Goal: Task Accomplishment & Management: Use online tool/utility

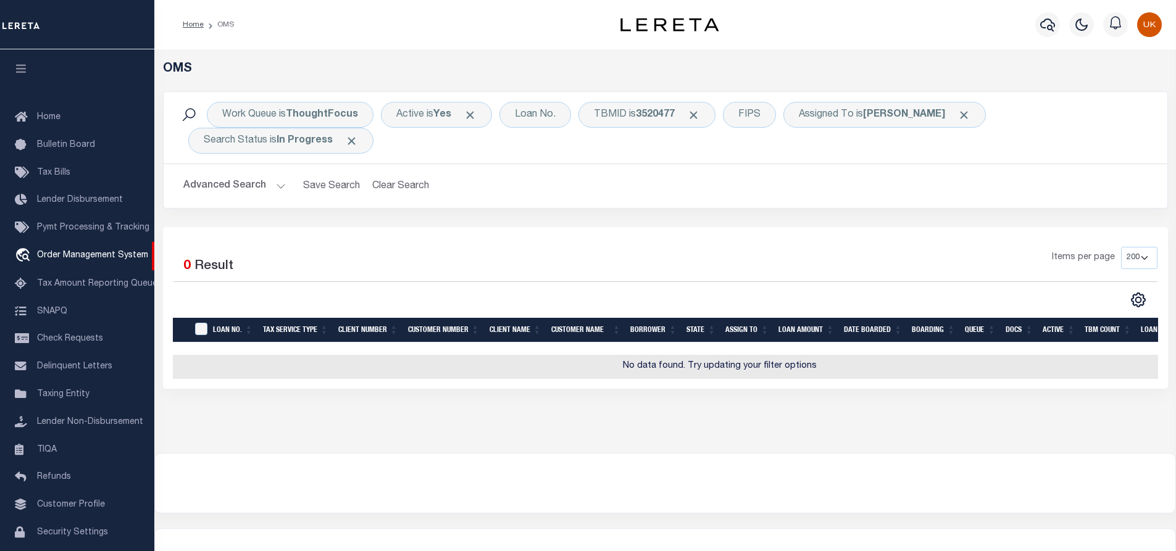
select select "200"
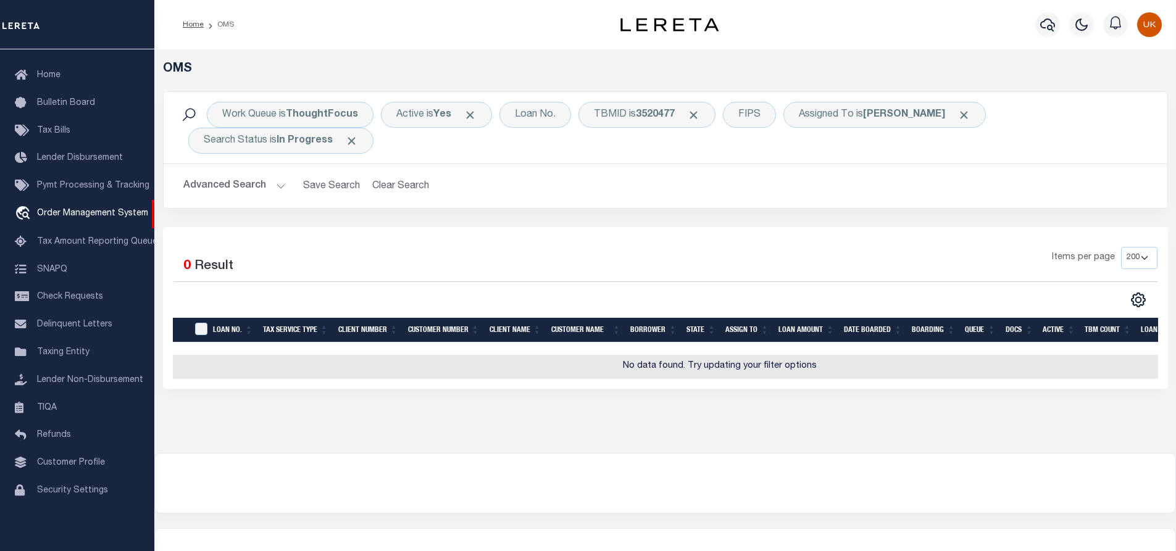
click at [677, 298] on div "CSV Export Selected Print Show Filter Show Search Columns 0: 1: 2: LOAN NO. 3: …" at bounding box center [911, 300] width 492 height 16
click at [694, 115] on span "Click to Remove" at bounding box center [693, 115] width 13 height 13
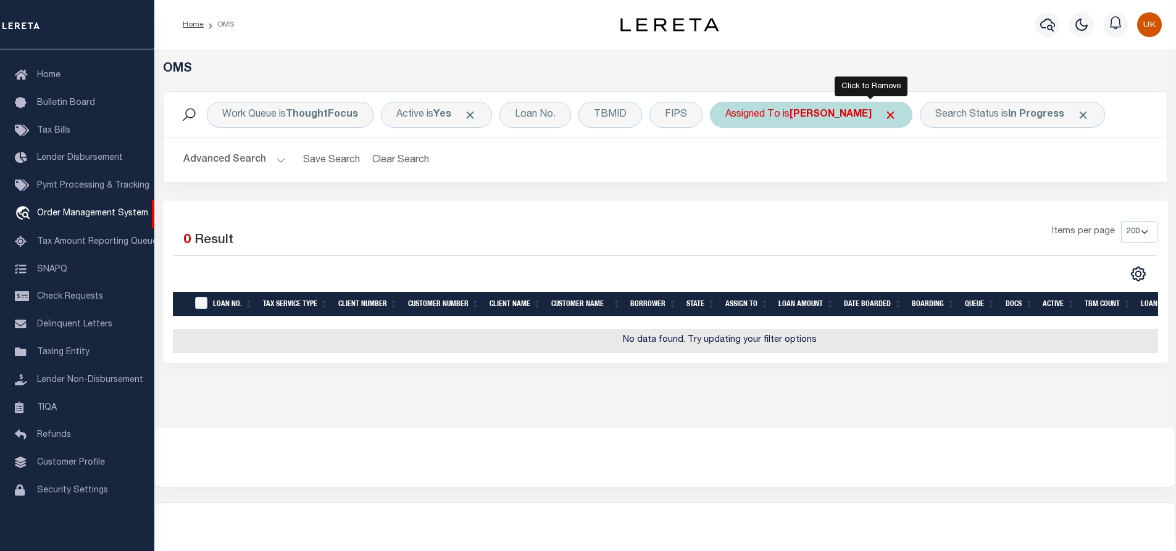
click at [884, 115] on span "Click to Remove" at bounding box center [890, 115] width 13 height 13
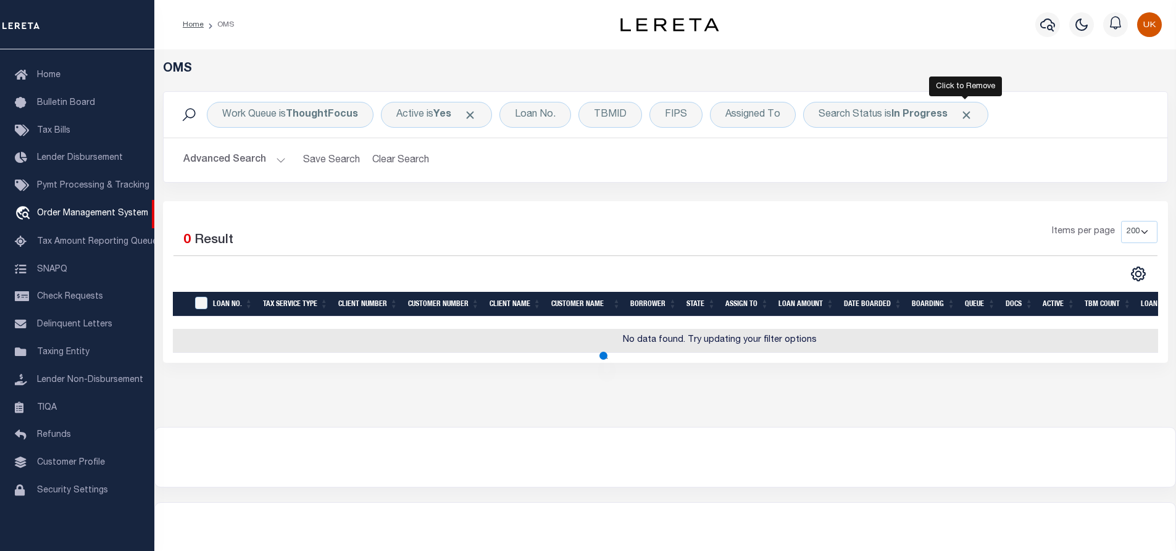
click at [968, 113] on span "Click to Remove" at bounding box center [966, 115] width 13 height 13
click at [604, 119] on div "TBMID" at bounding box center [610, 115] width 64 height 26
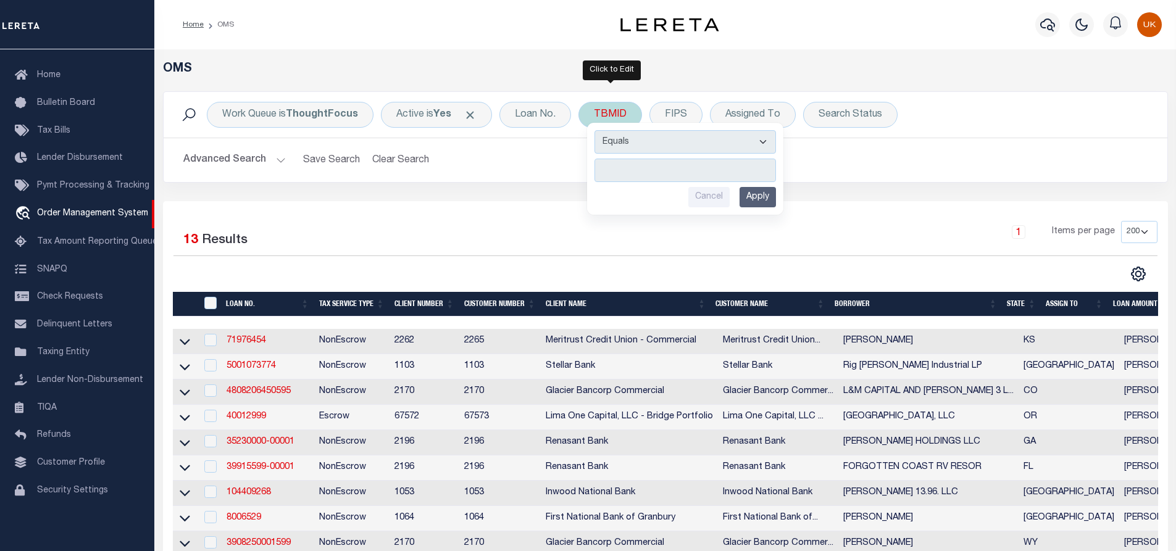
click at [630, 167] on input "number" at bounding box center [684, 170] width 181 height 23
type input "3520475"
click at [763, 201] on input "Apply" at bounding box center [758, 197] width 36 height 20
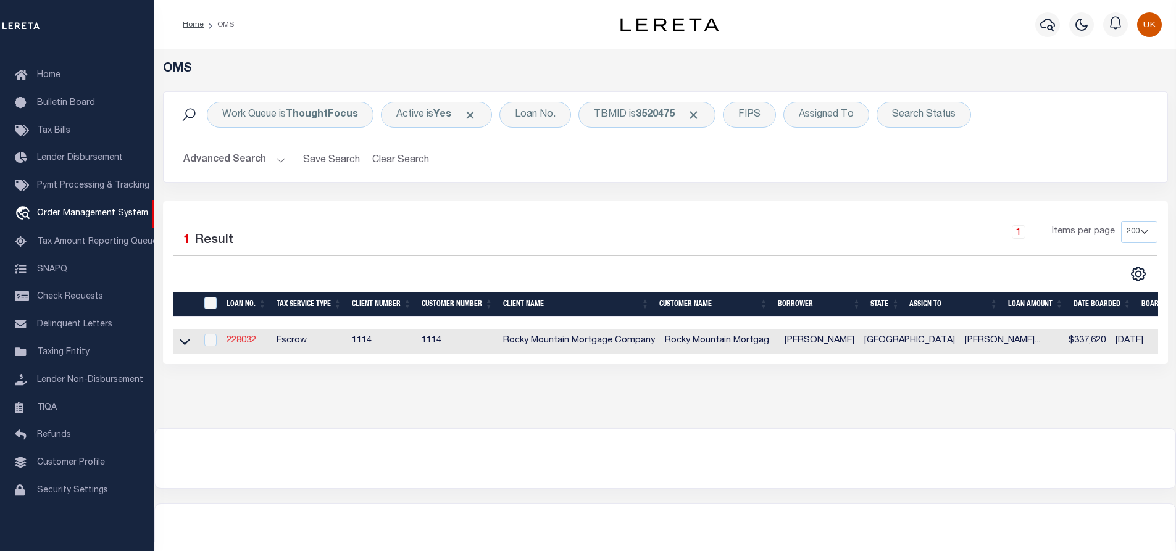
click at [240, 344] on link "228032" at bounding box center [242, 340] width 30 height 9
type input "228032"
type input "BELLA L QUINTERO"
select select
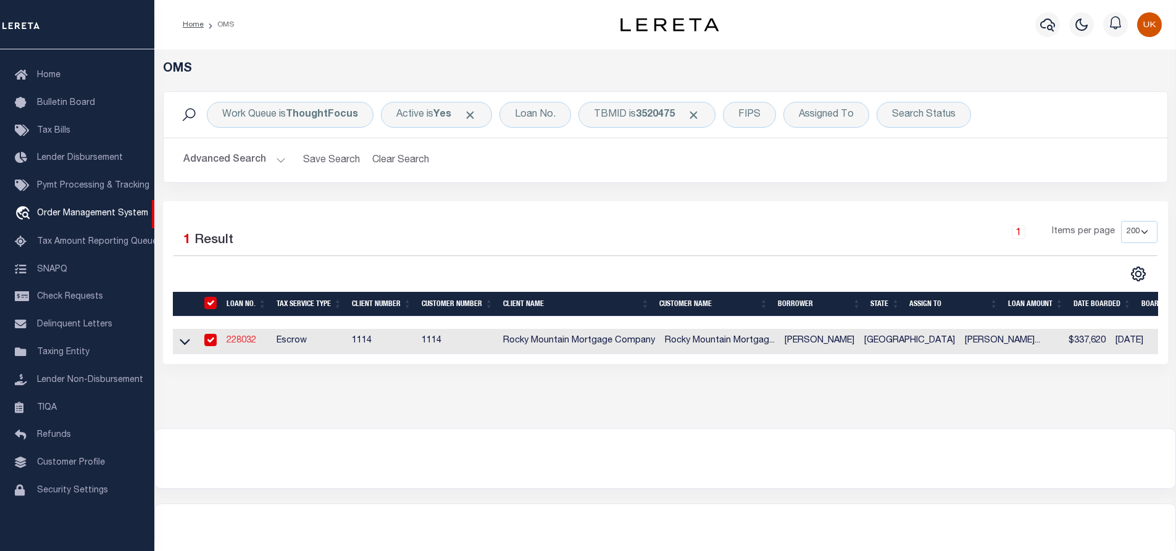
type input "10/02/2025"
select select "10"
select select "Escrow"
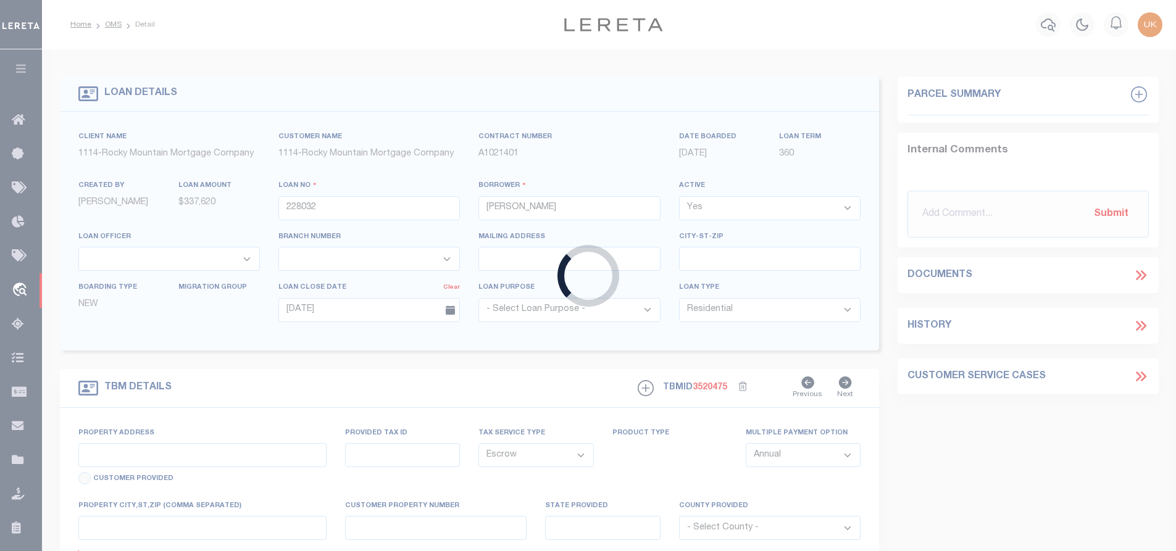
type input "3808 OBJECT PLACE"
type input "T28709104503000"
select select
type input "EL PASO TX 79938"
type input "[GEOGRAPHIC_DATA]"
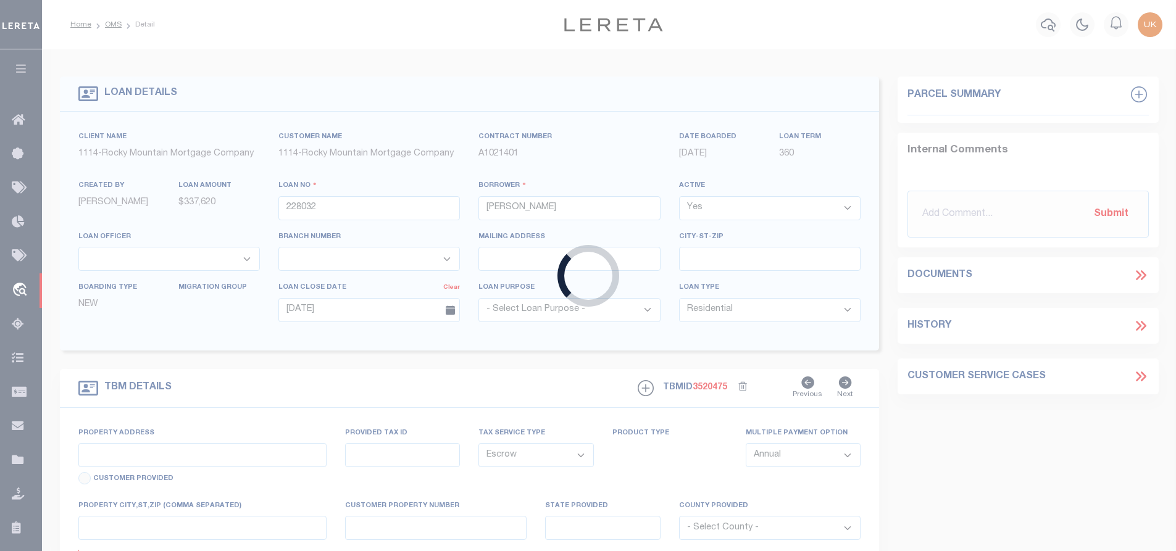
type textarea "Lot 30 in Block 45 of TIERRA DEL ESTE UNIT 91 an addition in El Paso County Tex…"
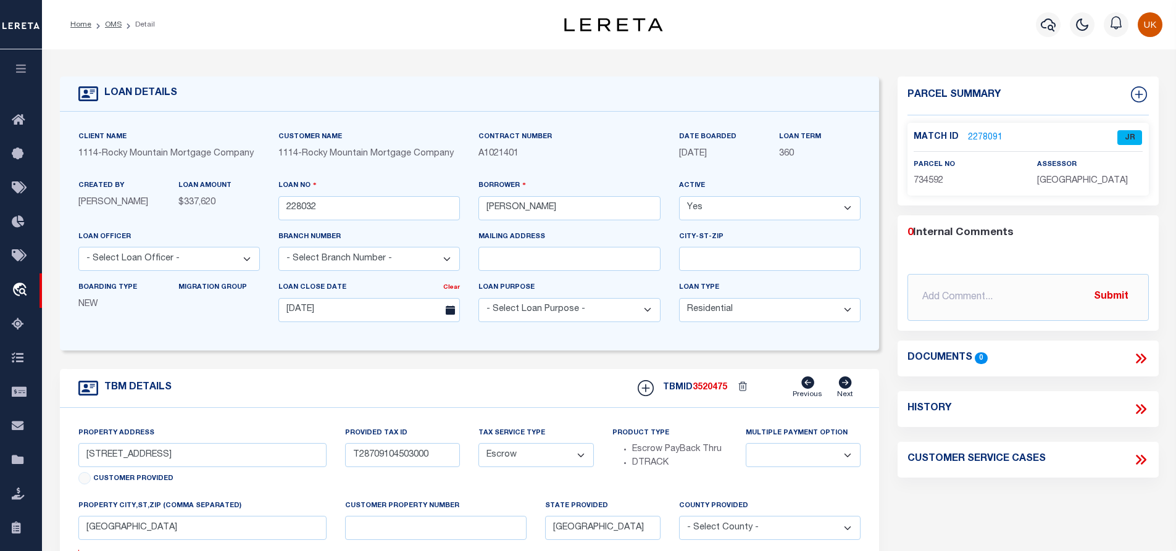
click at [985, 136] on link "2278091" at bounding box center [985, 137] width 35 height 13
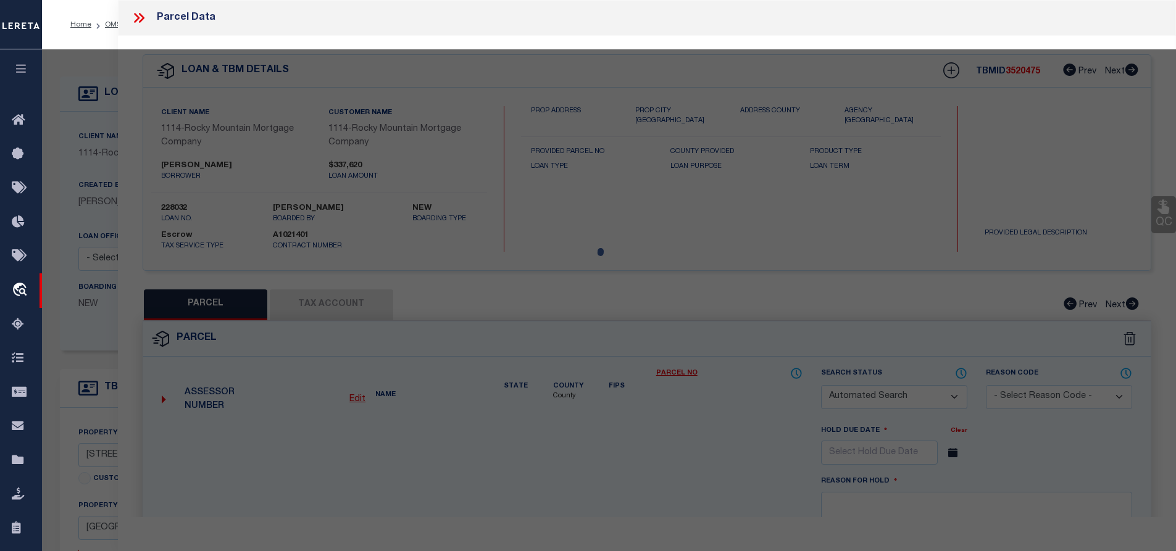
checkbox input "false"
select select "JR"
type input "ZIA HOMES OF EL PASO LLC"
select select "AGW"
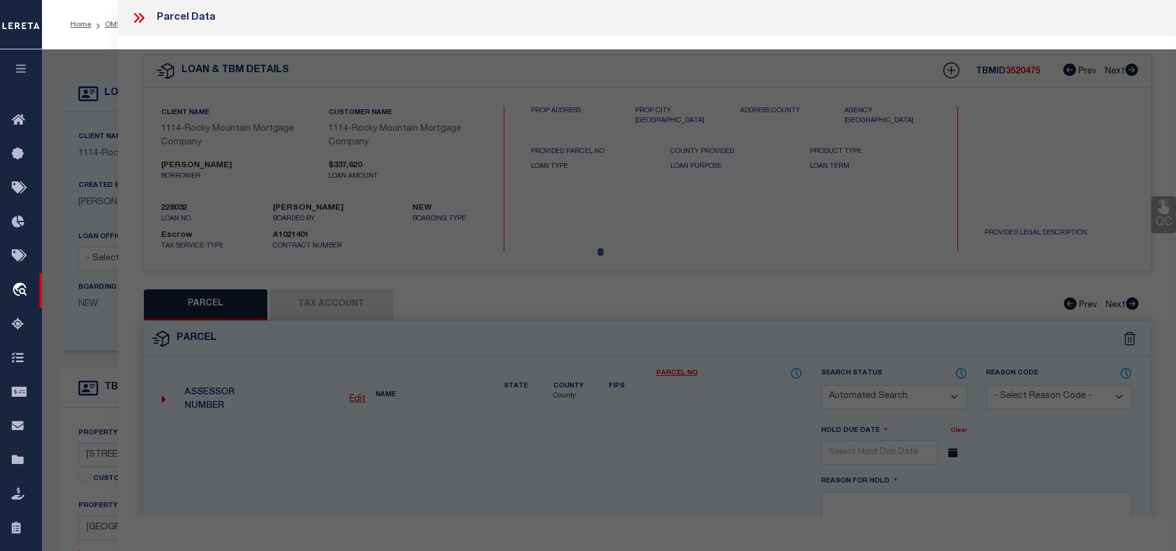
select select "LEG"
type input "3808 OBJECT PL"
type input "EL PASO, TX 79938"
type textarea "BLK 45 TIERRA DEL ESTE #91 LOT 30,Acres:0.16"
type textarea "Unable to add Parcel Number 734592. for the county El Paso "due to Error 1 or m…"
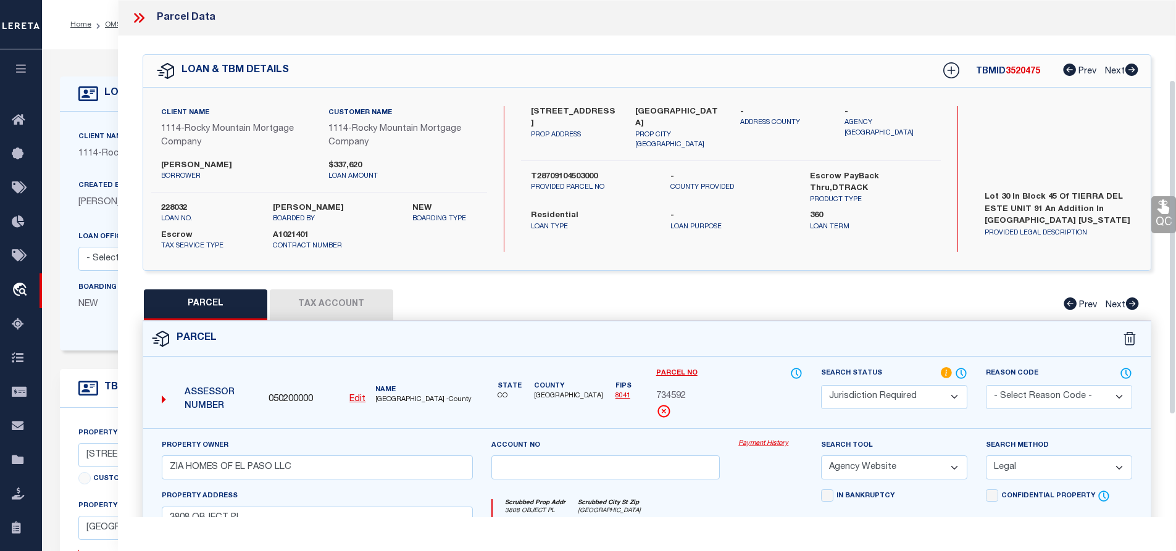
scroll to position [123, 0]
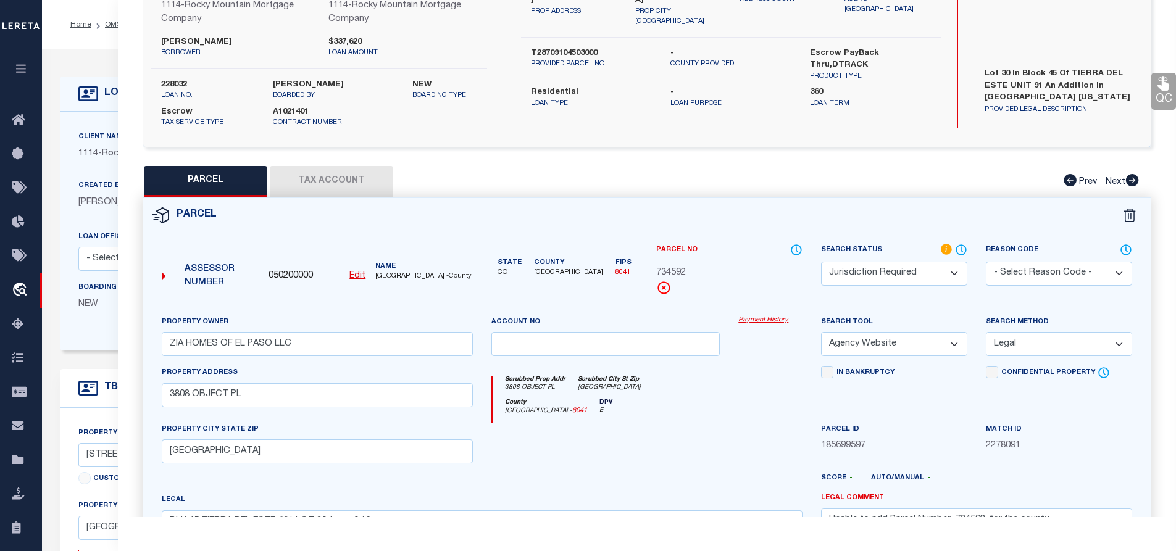
click at [320, 188] on button "Tax Account" at bounding box center [331, 181] width 123 height 31
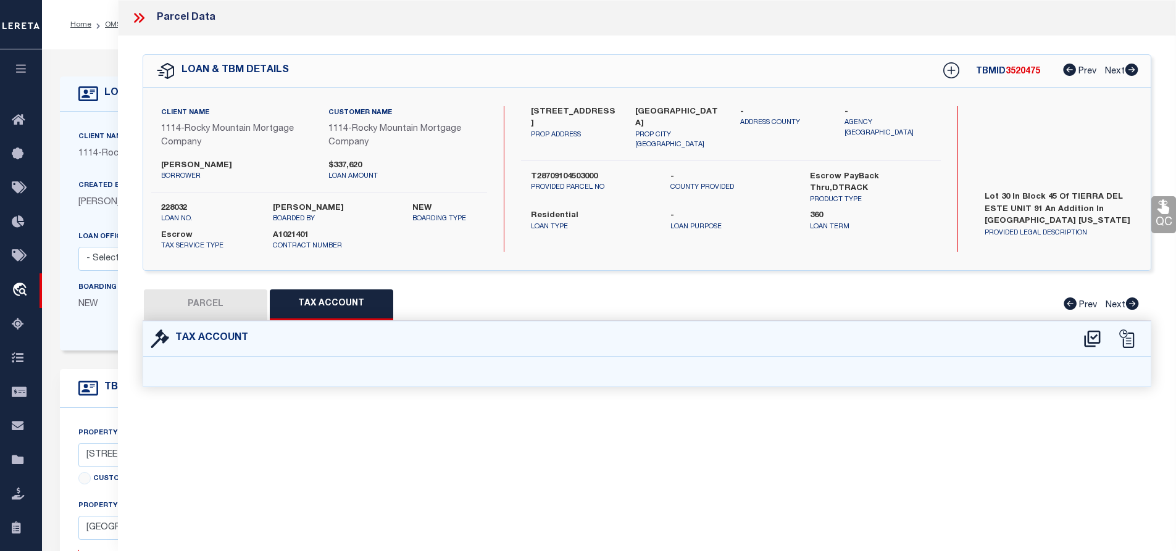
select select "100"
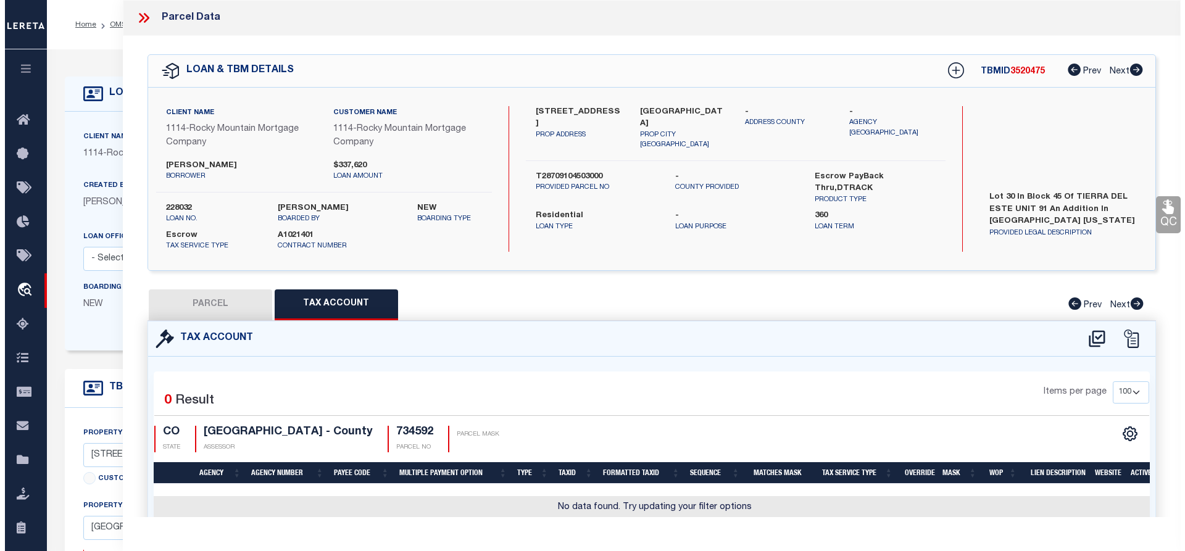
scroll to position [55, 0]
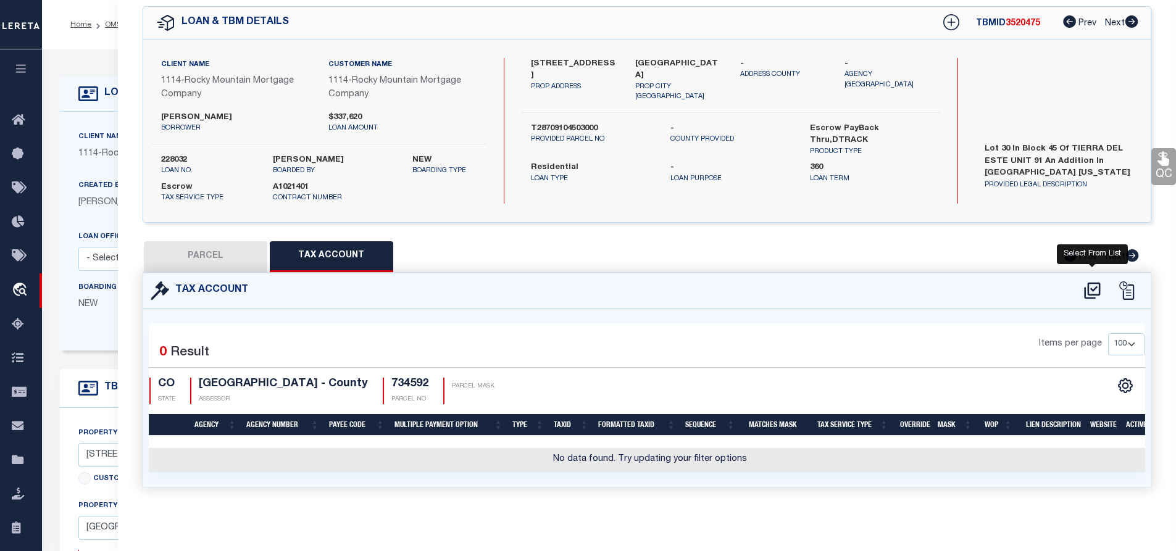
click at [1090, 286] on icon at bounding box center [1092, 291] width 16 height 17
select select "100"
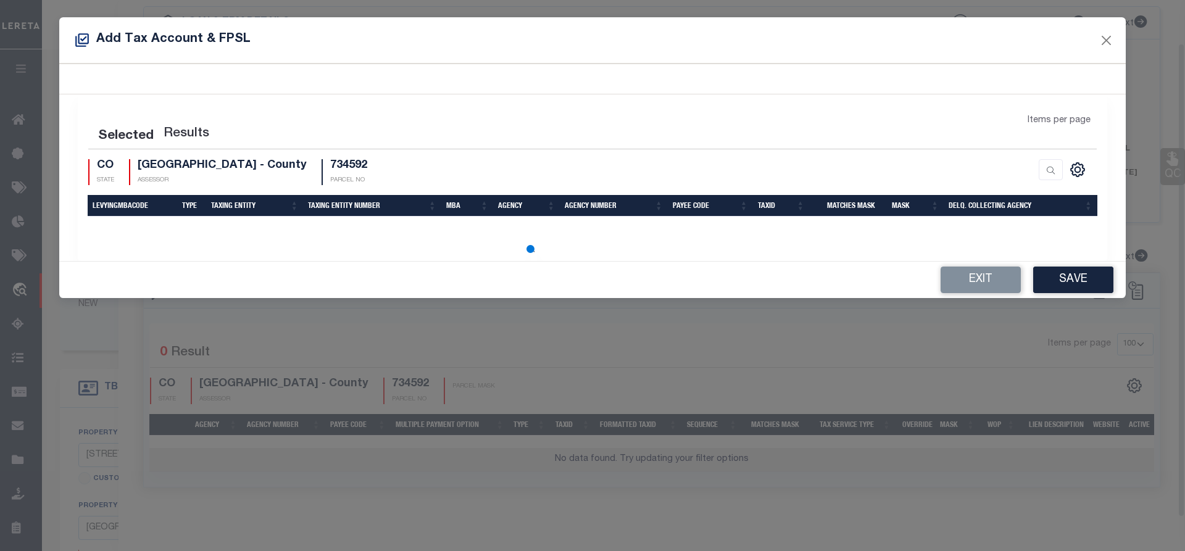
scroll to position [47, 0]
select select "100"
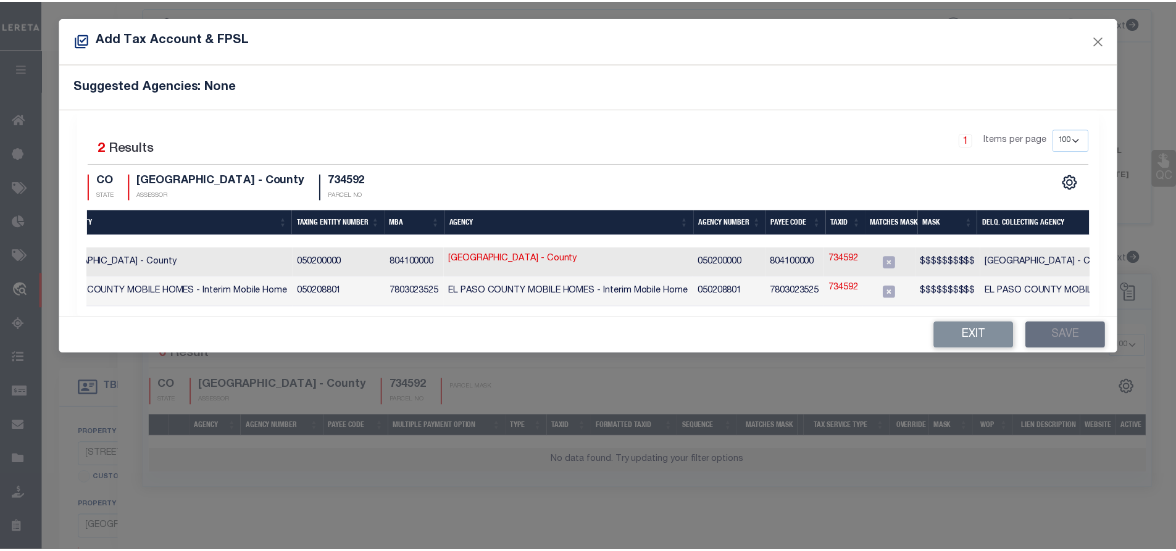
scroll to position [0, 0]
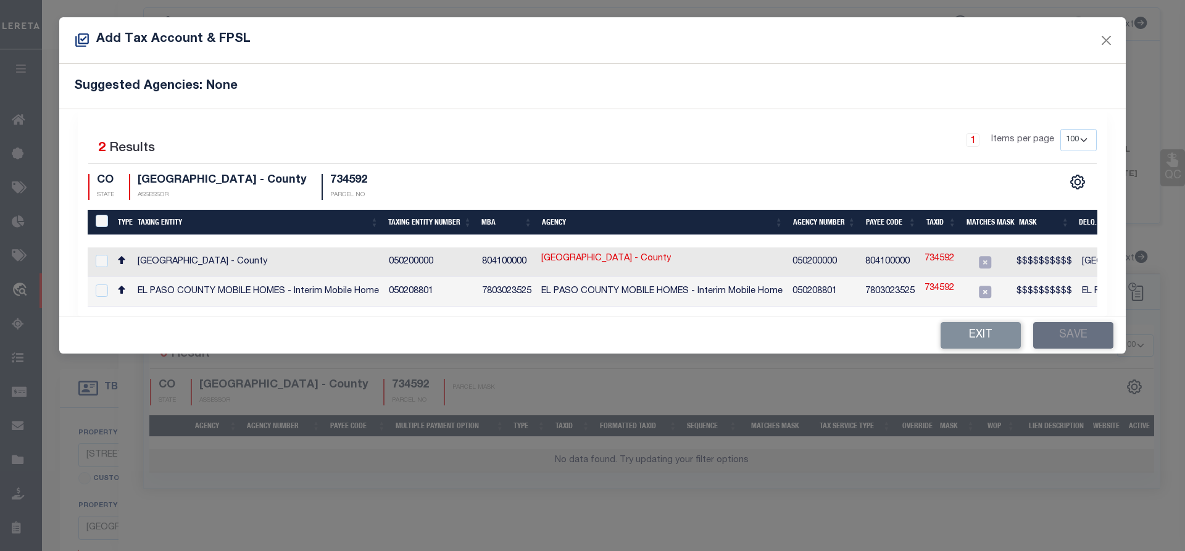
click at [83, 40] on icon at bounding box center [82, 40] width 14 height 14
click at [1111, 42] on button "Close" at bounding box center [1107, 40] width 16 height 16
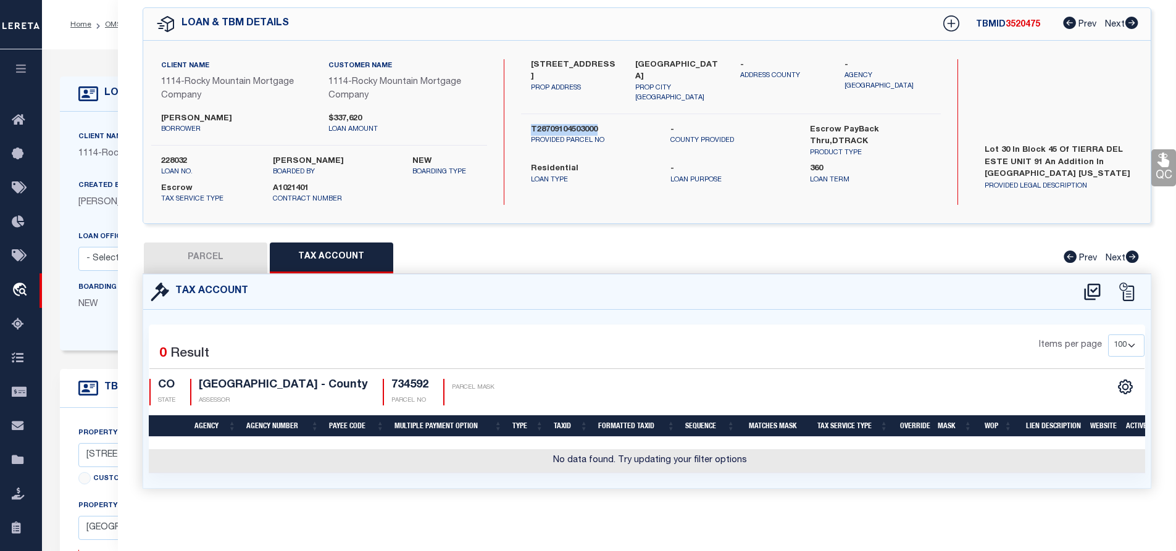
drag, startPoint x: 532, startPoint y: 104, endPoint x: 602, endPoint y: 102, distance: 70.4
click at [602, 124] on label "T28709104503000" at bounding box center [591, 130] width 121 height 12
copy label "T28709104503000"
click at [575, 124] on label "T28709104503000" at bounding box center [591, 130] width 121 height 12
click at [1087, 292] on icon at bounding box center [1092, 292] width 20 height 20
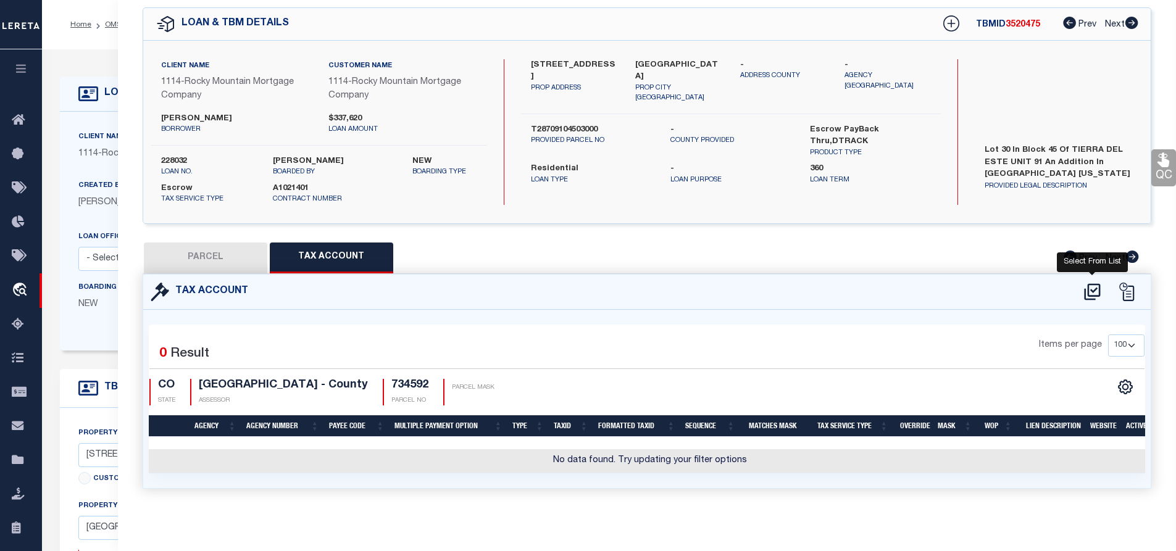
select select "100"
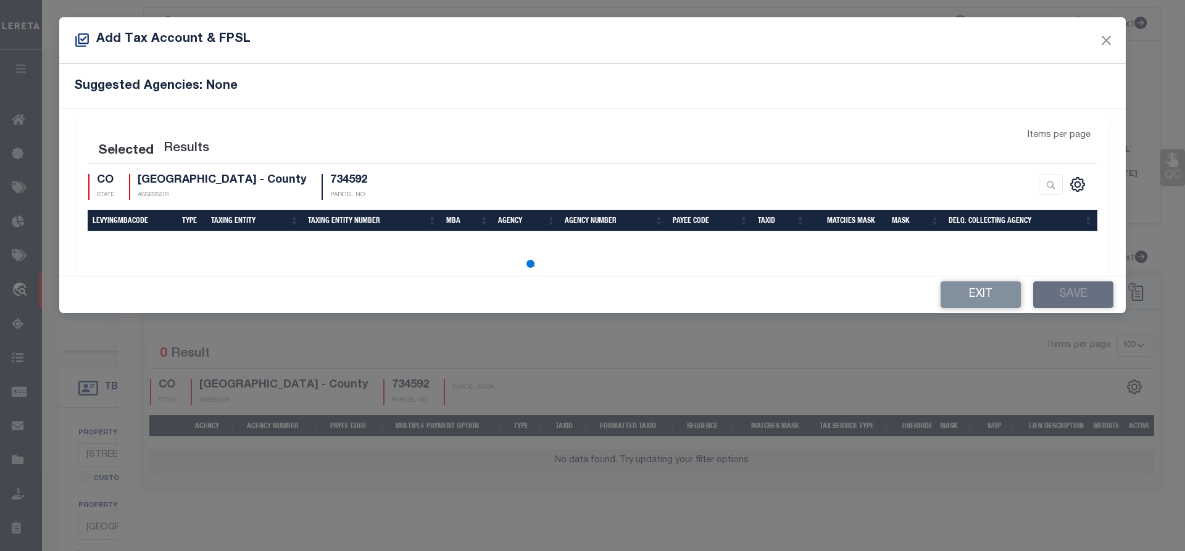
select select "100"
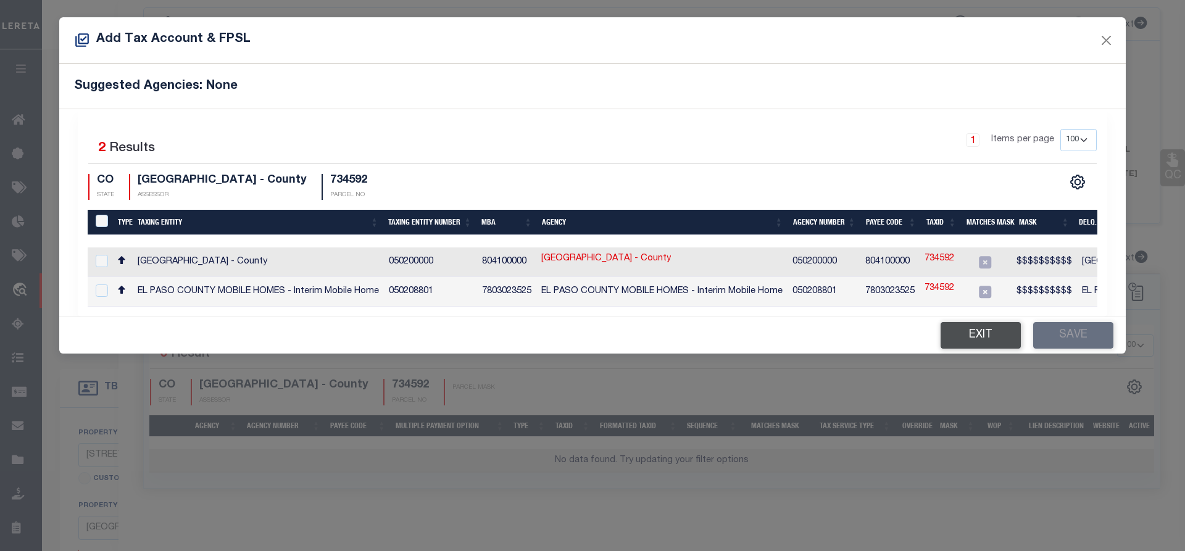
click at [970, 343] on button "Exit" at bounding box center [981, 335] width 80 height 27
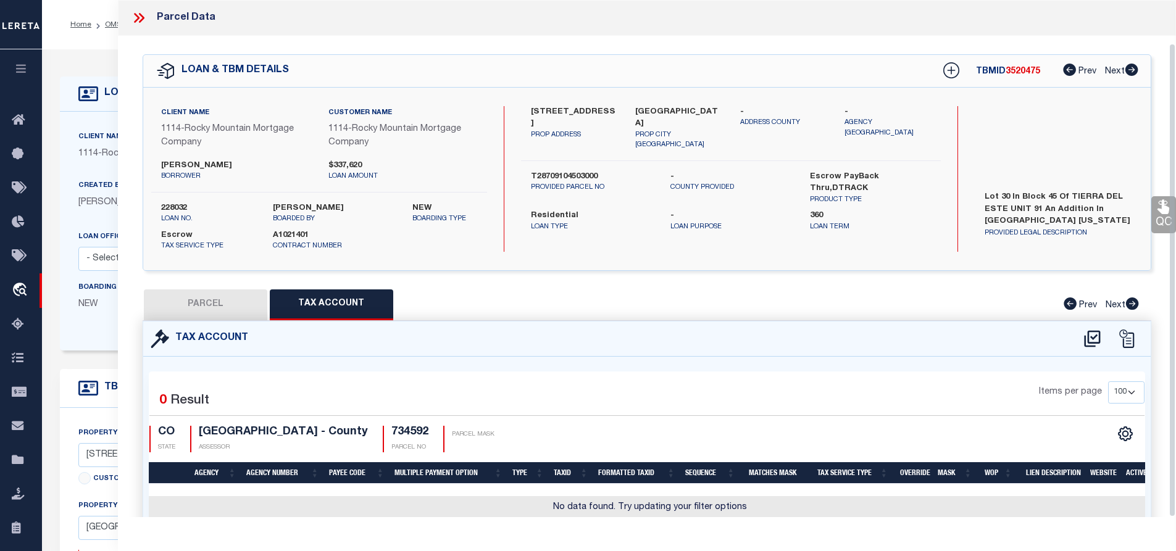
scroll to position [47, 0]
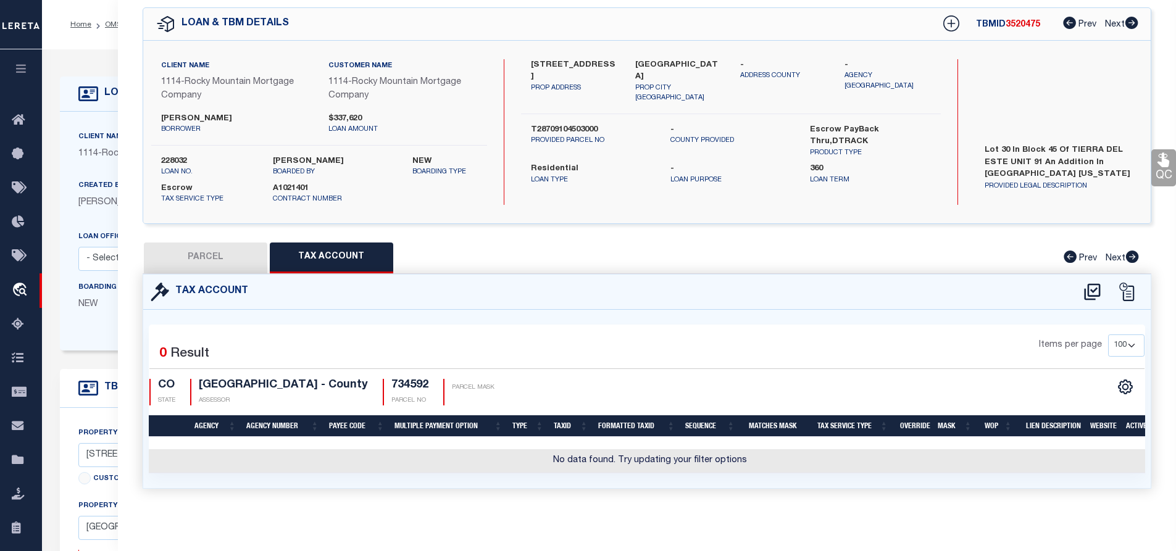
click at [192, 259] on button "PARCEL" at bounding box center [205, 258] width 123 height 31
select select "AS"
select select
checkbox input "false"
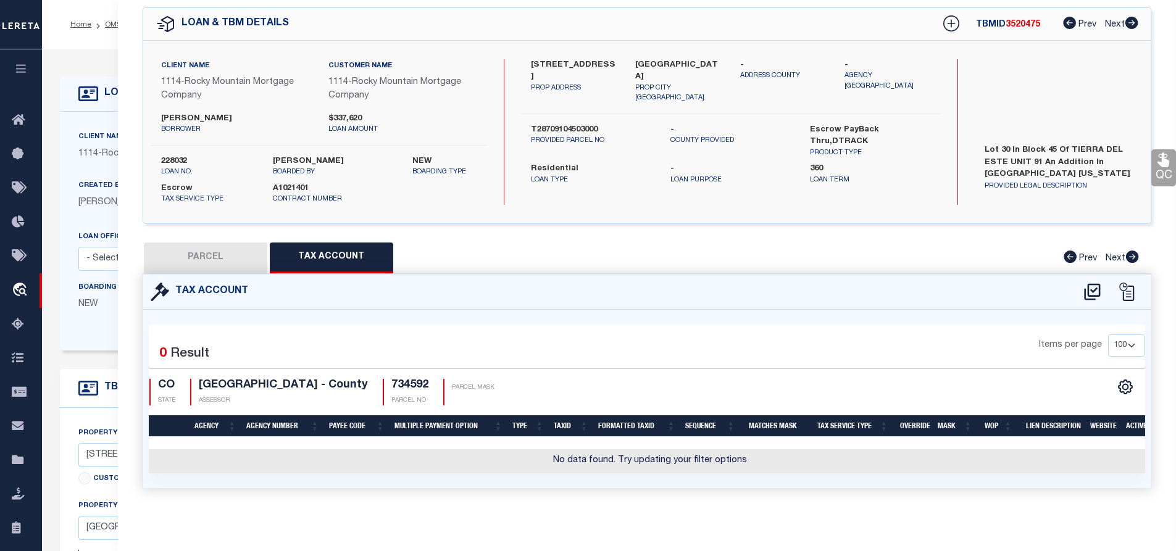
checkbox input "false"
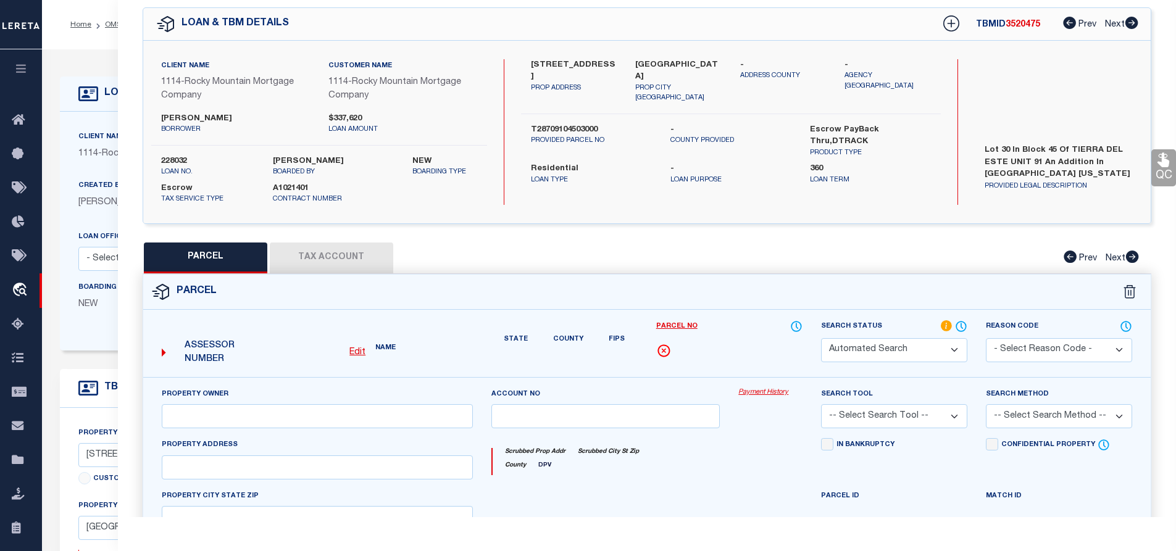
select select "JR"
type input "ZIA HOMES OF EL PASO LLC"
select select "AGW"
select select "LEG"
type input "3808 OBJECT PL"
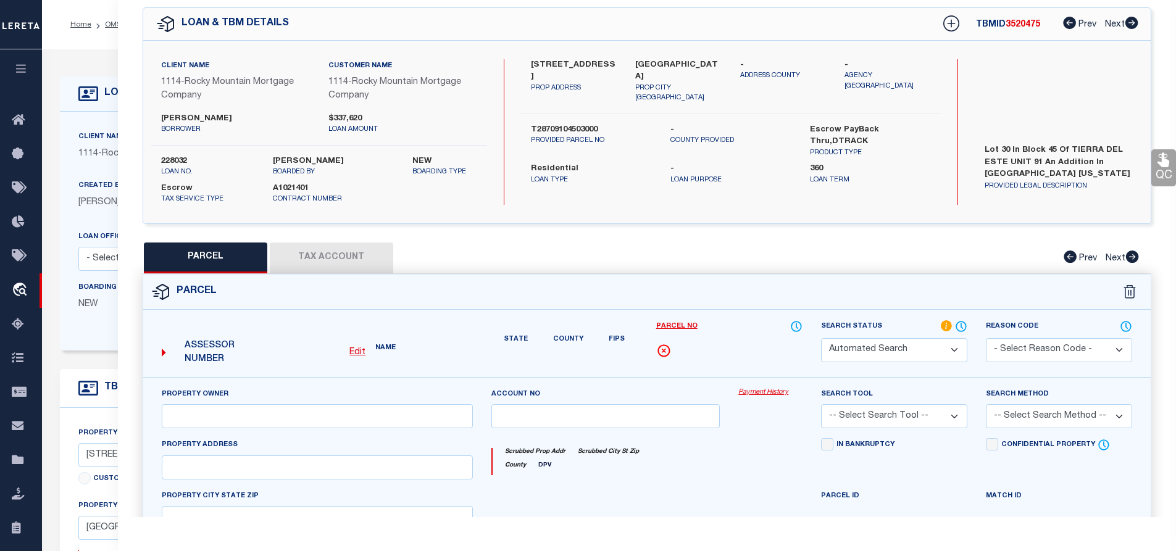
type input "EL PASO, TX 79938"
type textarea "BLK 45 TIERRA DEL ESTE #91 LOT 30,Acres:0.16"
type textarea "Unable to add Parcel Number 734592. for the county El Paso "due to Error 1 or m…"
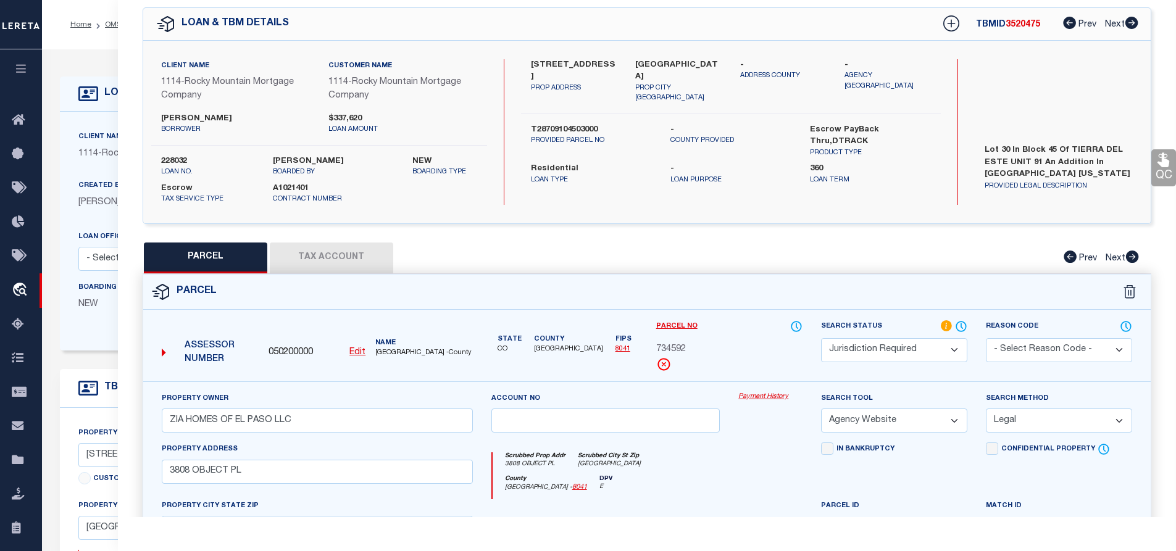
click at [333, 264] on button "Tax Account" at bounding box center [331, 258] width 123 height 31
select select "100"
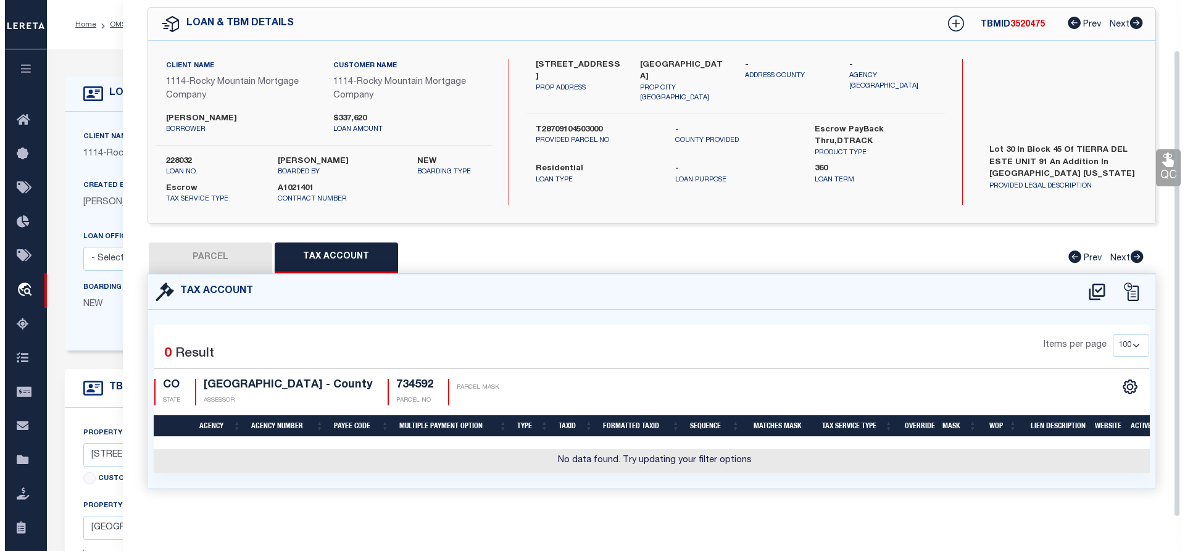
scroll to position [55, 0]
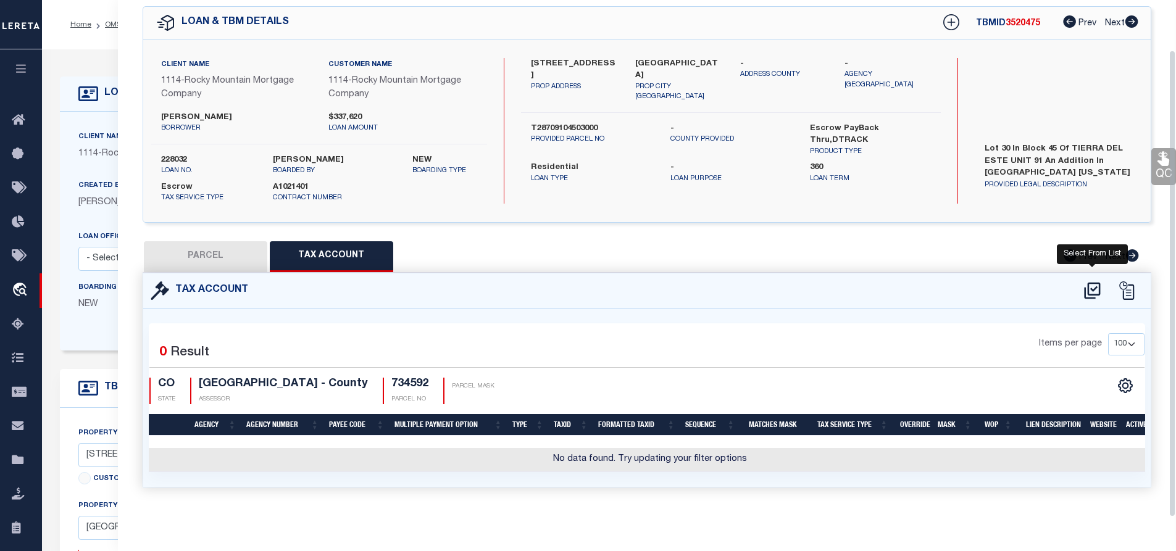
click at [1095, 283] on icon at bounding box center [1092, 291] width 20 height 20
select select "100"
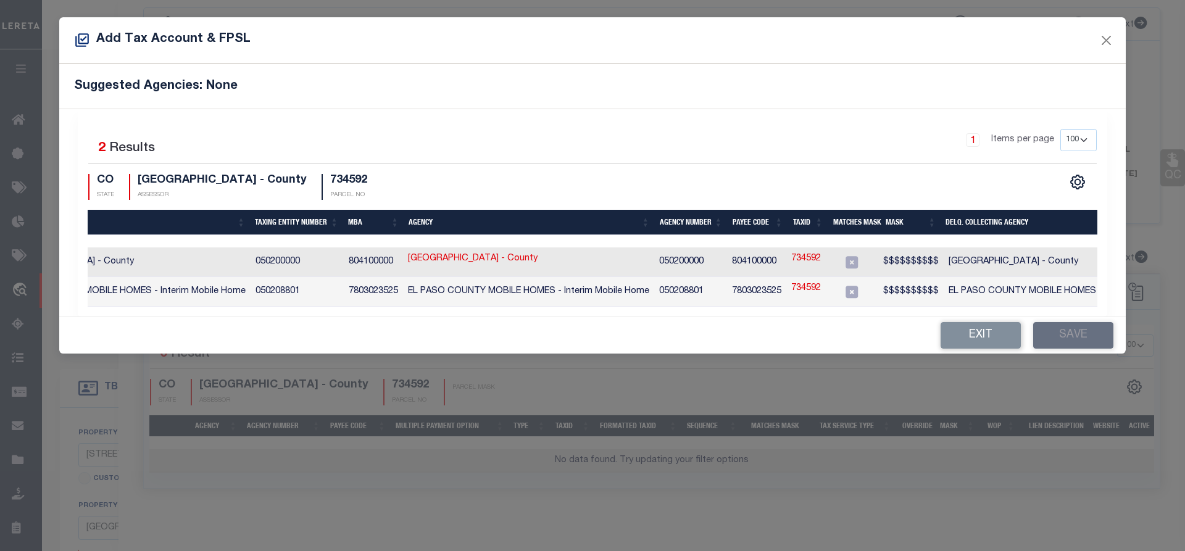
scroll to position [0, 0]
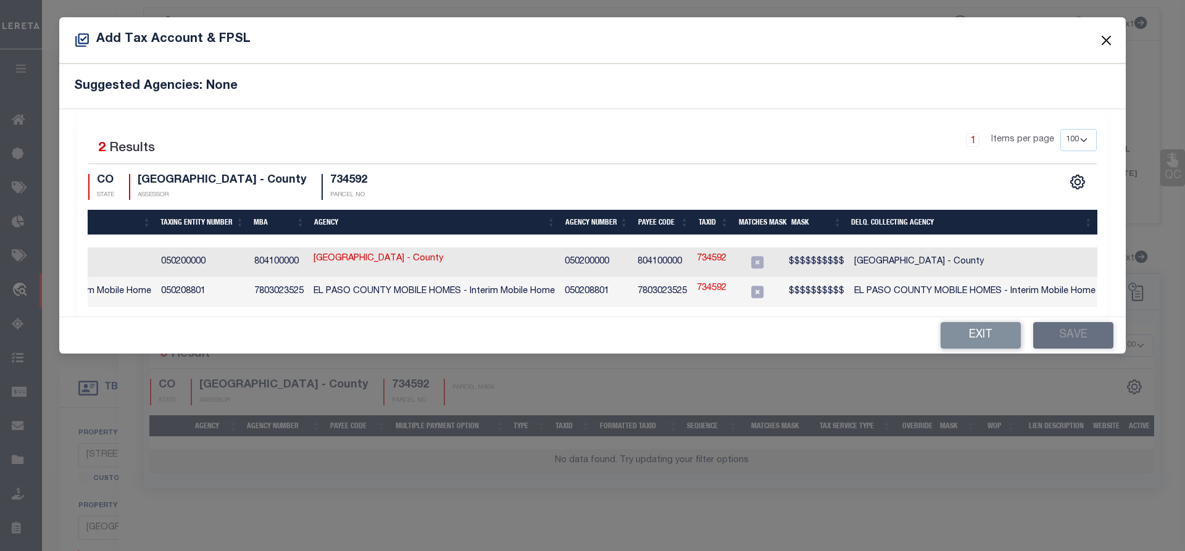
click at [1106, 42] on button "Close" at bounding box center [1107, 40] width 16 height 16
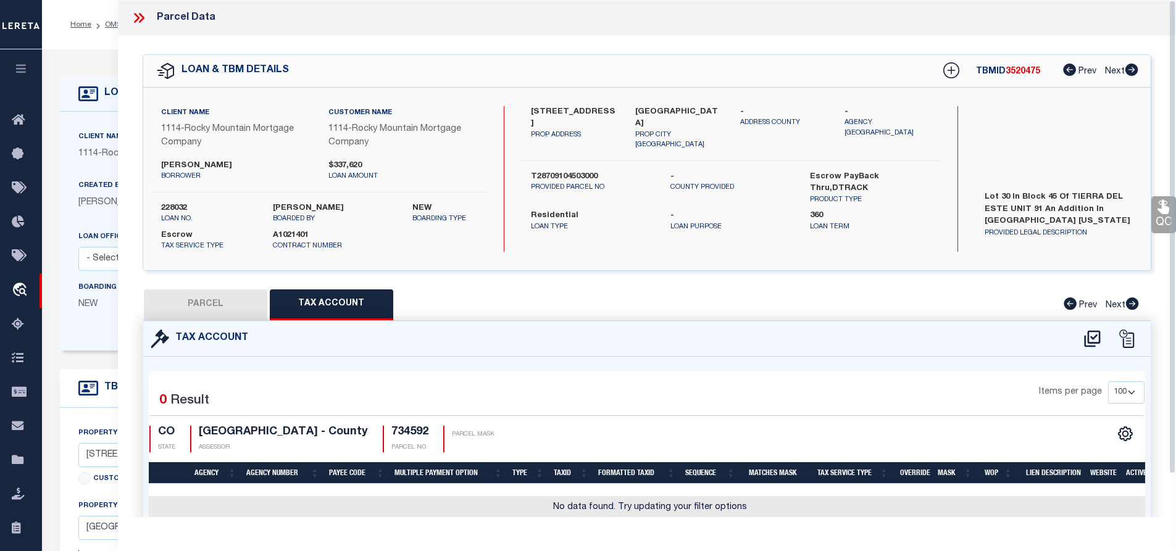
click at [141, 18] on icon at bounding box center [139, 18] width 16 height 16
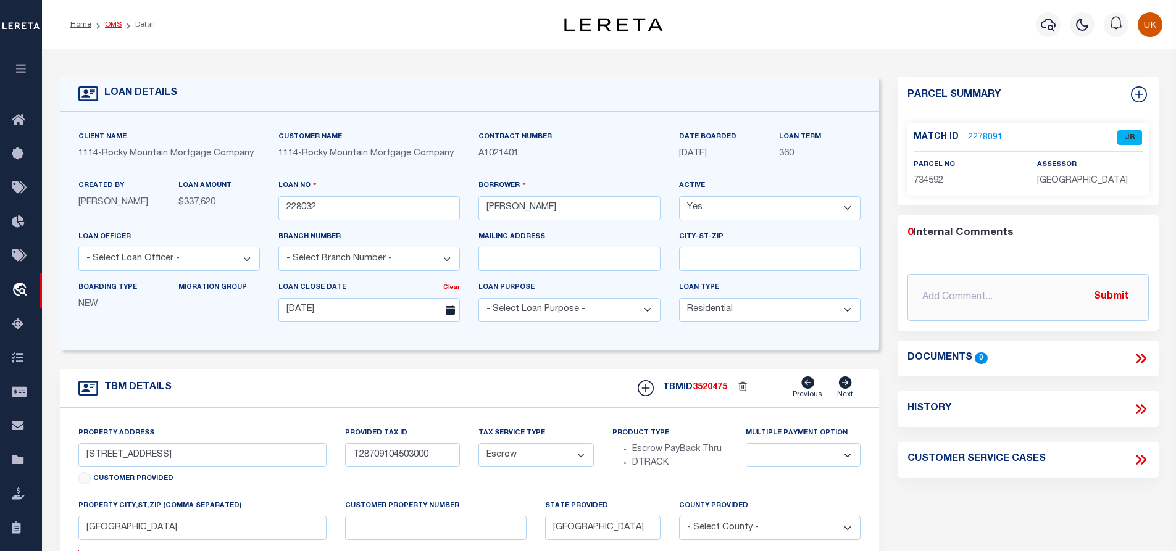
click at [109, 25] on link "OMS" at bounding box center [113, 24] width 17 height 7
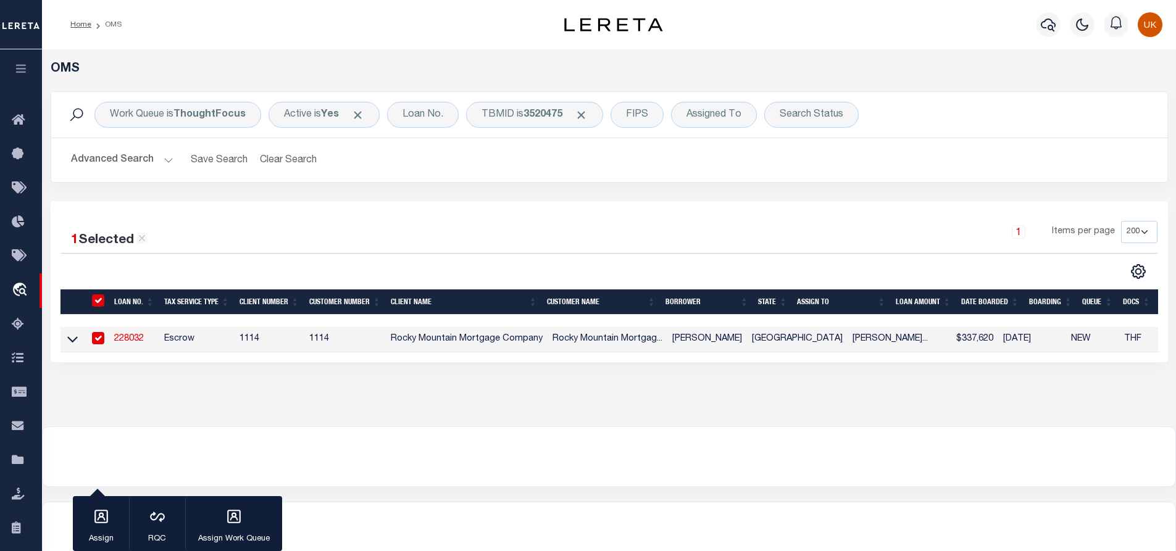
click at [317, 418] on div "OMS Work Queue is ThoughtFocus Active is Yes Loan No. TBMID is 3520475 FIPS Ass…" at bounding box center [609, 237] width 1134 height 377
click at [577, 115] on div "TBMID is 3520475" at bounding box center [534, 115] width 137 height 26
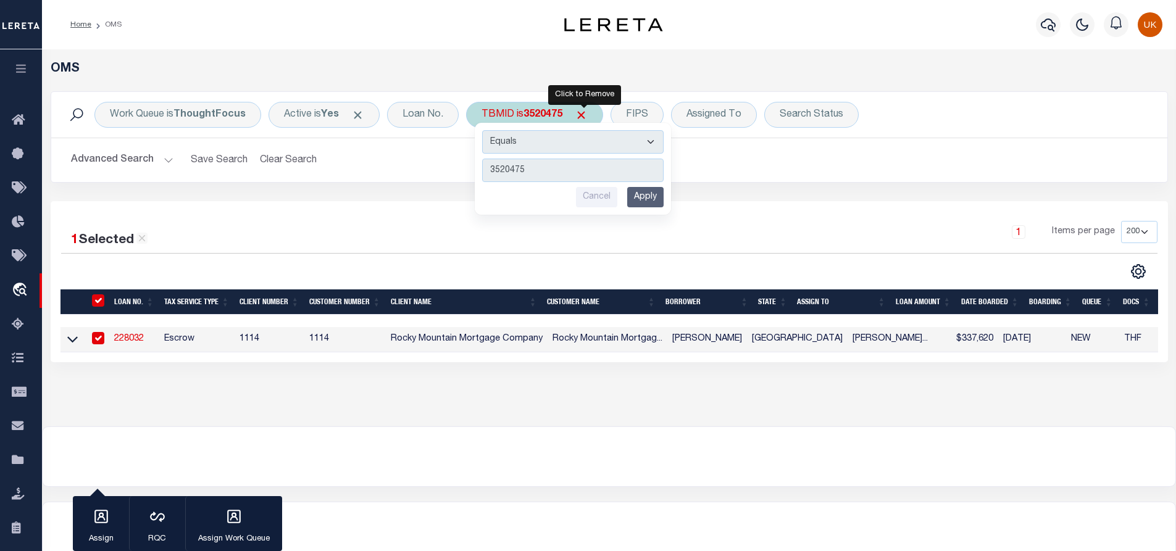
click at [585, 115] on span "Click to Remove" at bounding box center [581, 115] width 13 height 13
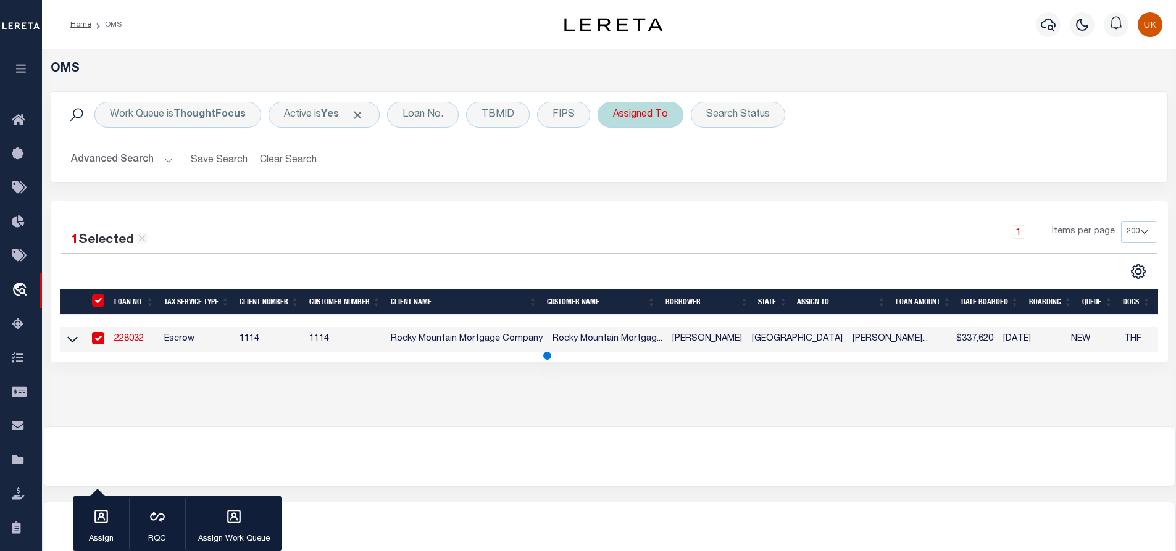
click at [656, 111] on div "Assigned To" at bounding box center [641, 115] width 86 height 26
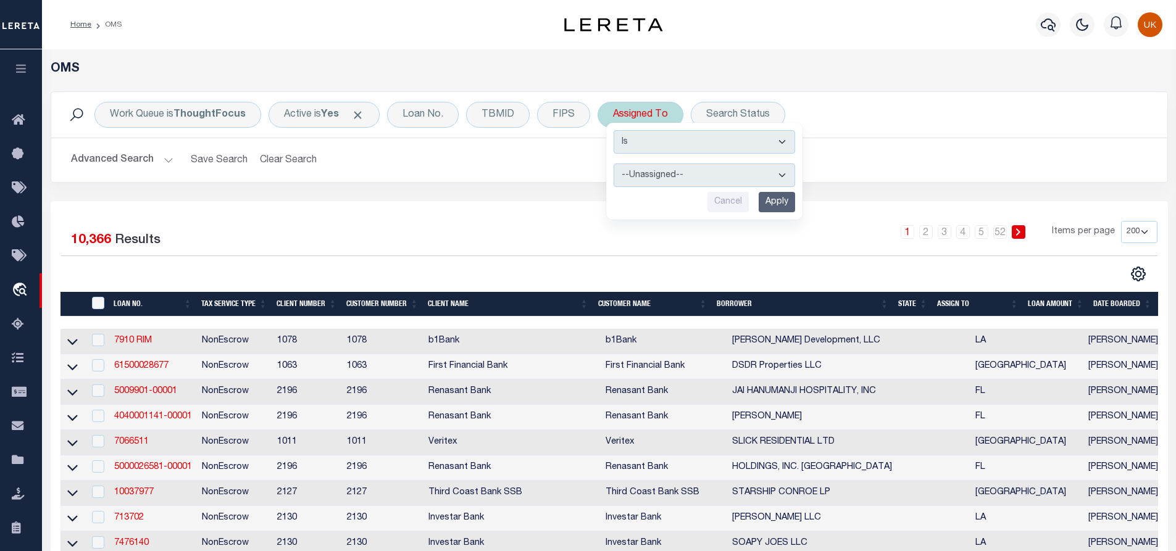
click at [653, 177] on select "--Unassigned-- Abdul Muzain Adrienne Cayea Agustin Fernandez Ahmad Darwish Albe…" at bounding box center [704, 175] width 181 height 23
select select "[PERSON_NAME]"
click at [614, 164] on select "--Unassigned-- Abdul Muzain Adrienne Cayea Agustin Fernandez Ahmad Darwish Albe…" at bounding box center [704, 175] width 181 height 23
click at [778, 198] on input "Apply" at bounding box center [777, 202] width 36 height 20
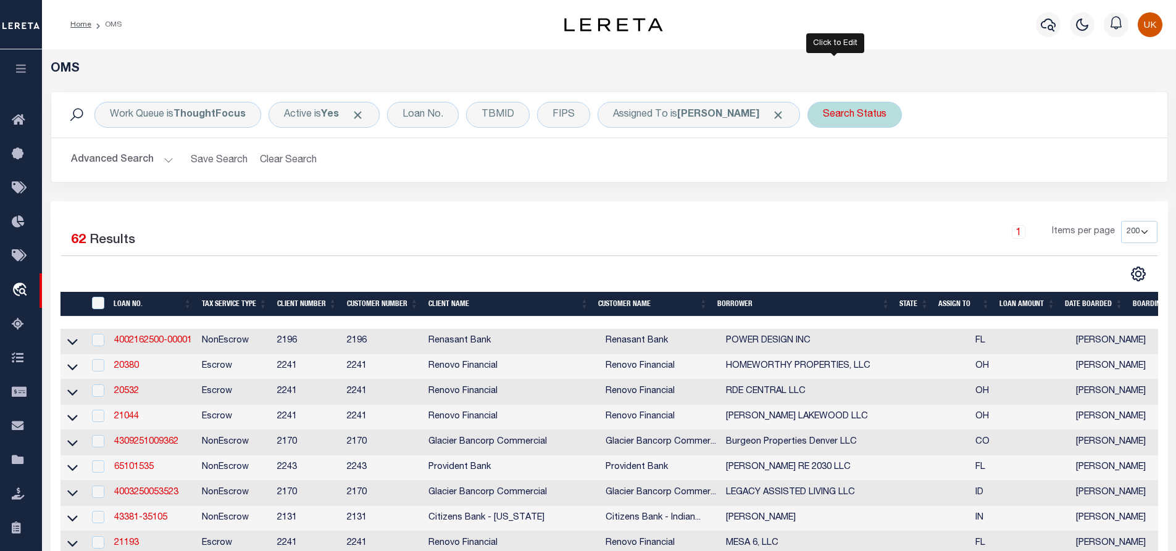
click at [847, 117] on div "Search Status" at bounding box center [854, 115] width 94 height 26
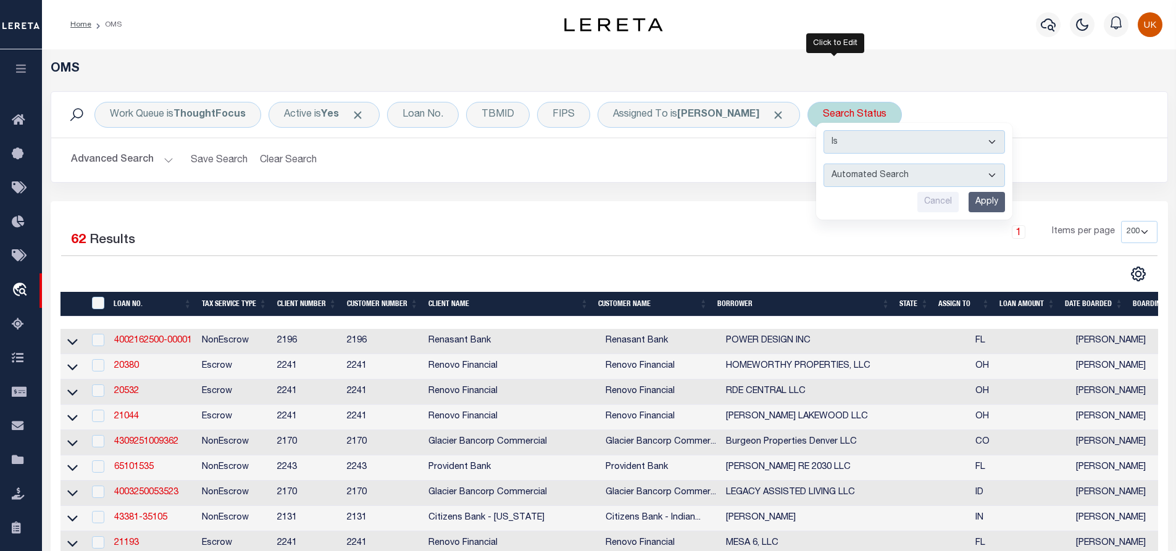
click at [829, 176] on select "Automated Search Bad Parcel Complete Duplicate Parcel High Dollar Reporting In …" at bounding box center [914, 175] width 181 height 23
select select "IP"
click at [824, 164] on select "Automated Search Bad Parcel Complete Duplicate Parcel High Dollar Reporting In …" at bounding box center [914, 175] width 181 height 23
click at [969, 202] on input "Apply" at bounding box center [987, 202] width 36 height 20
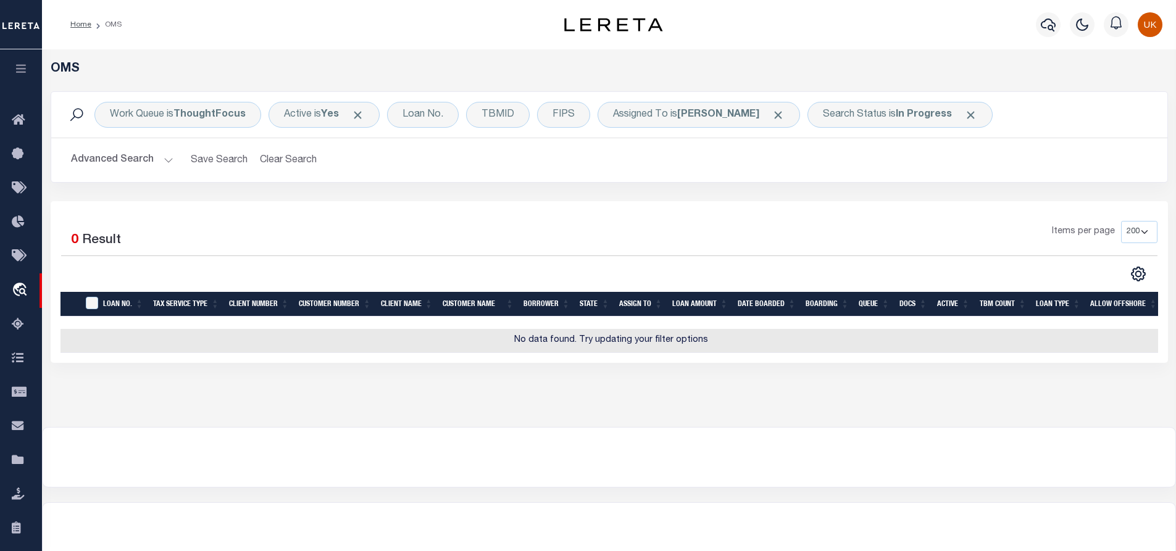
click at [620, 199] on div "Work Queue is ThoughtFocus Active is Yes Loan No. TBMID FIPS Assigned To is Kum…" at bounding box center [609, 146] width 1136 height 110
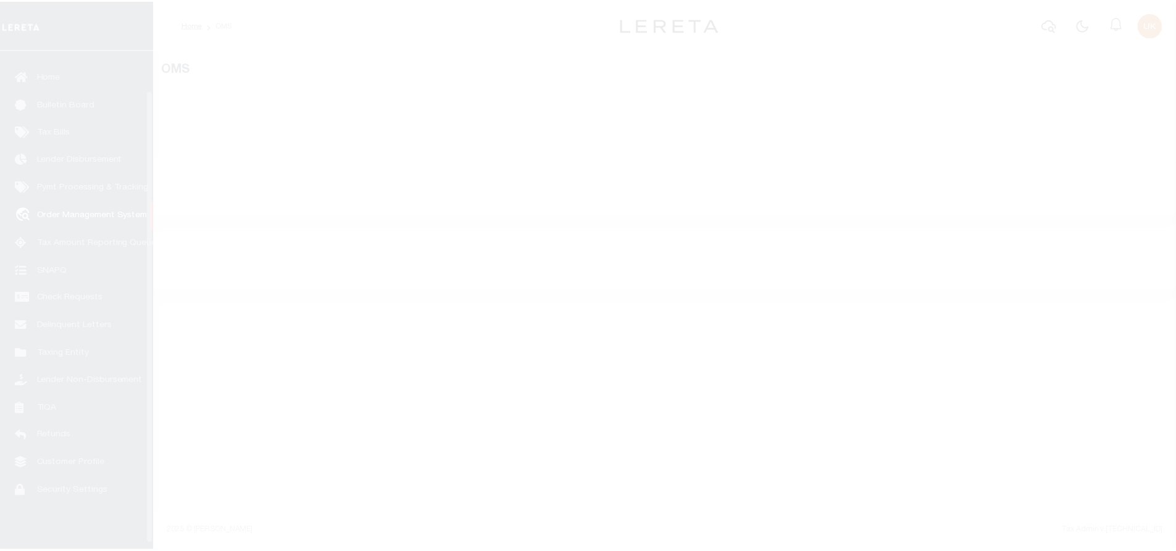
scroll to position [50, 0]
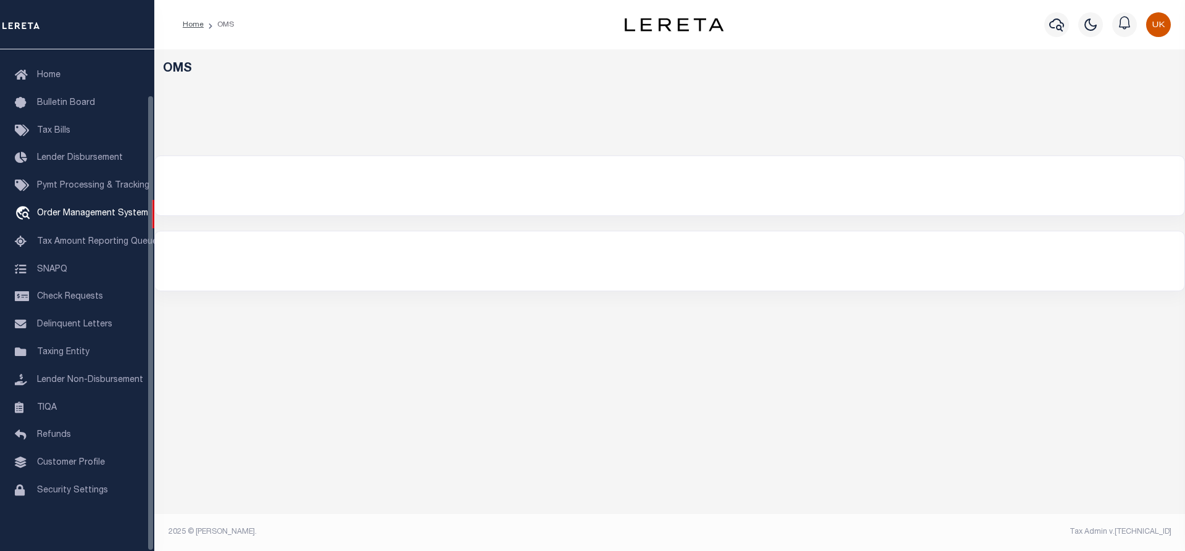
select select "200"
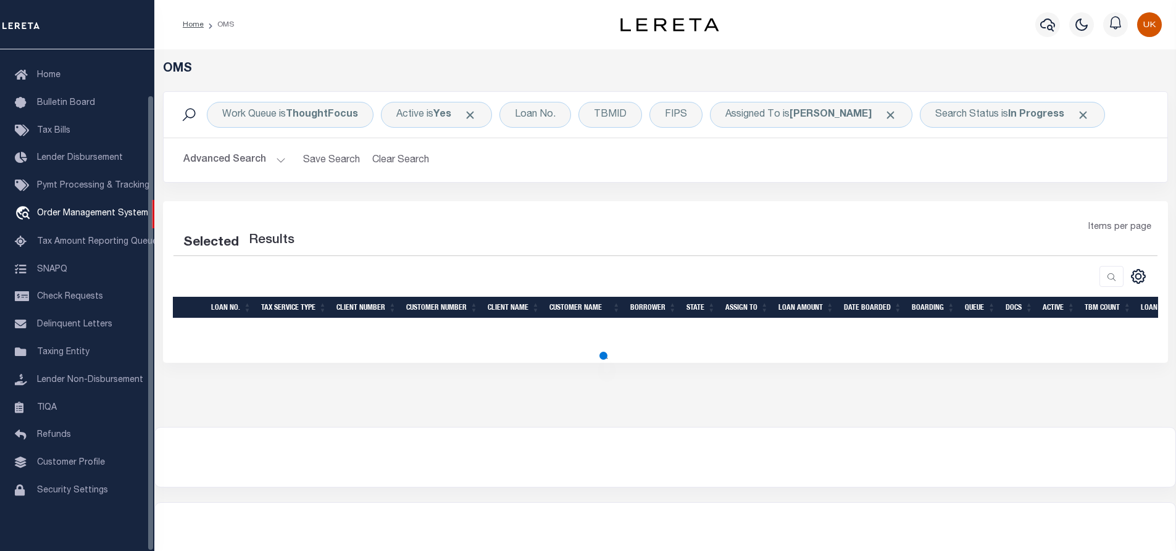
select select "200"
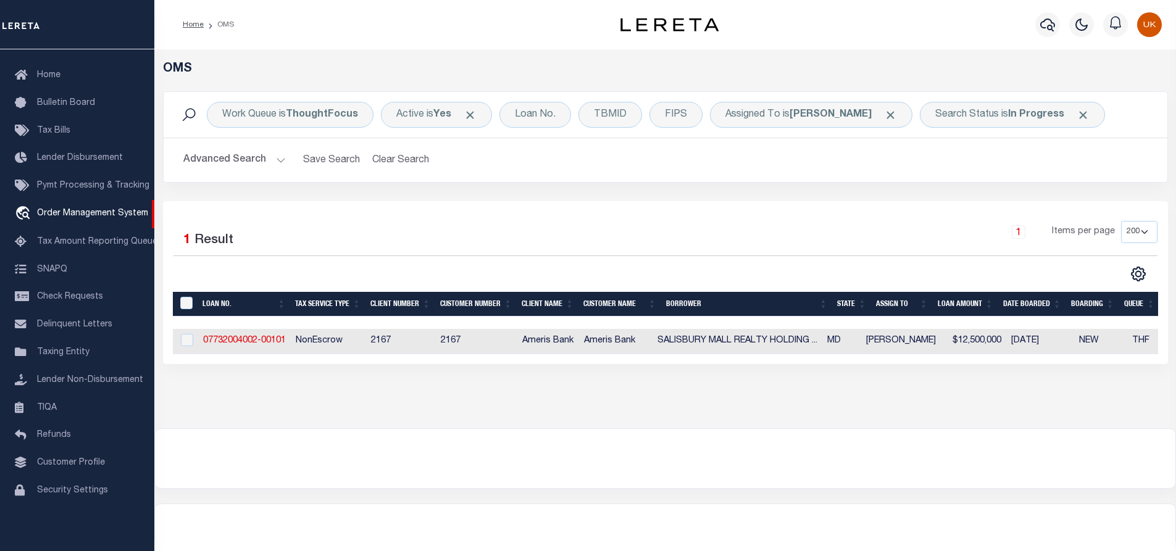
scroll to position [0, 0]
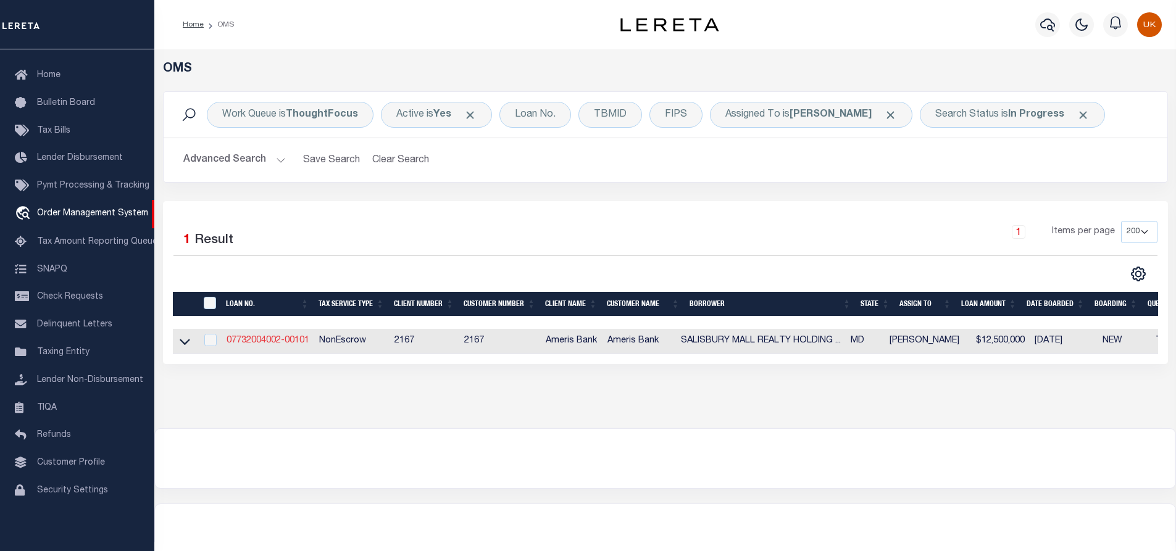
click at [256, 343] on link "07732004002-00101" at bounding box center [268, 340] width 83 height 9
type input "07732004002-00101"
type input "SALISBURY MALL REALTY HOLDING LLC"
select select
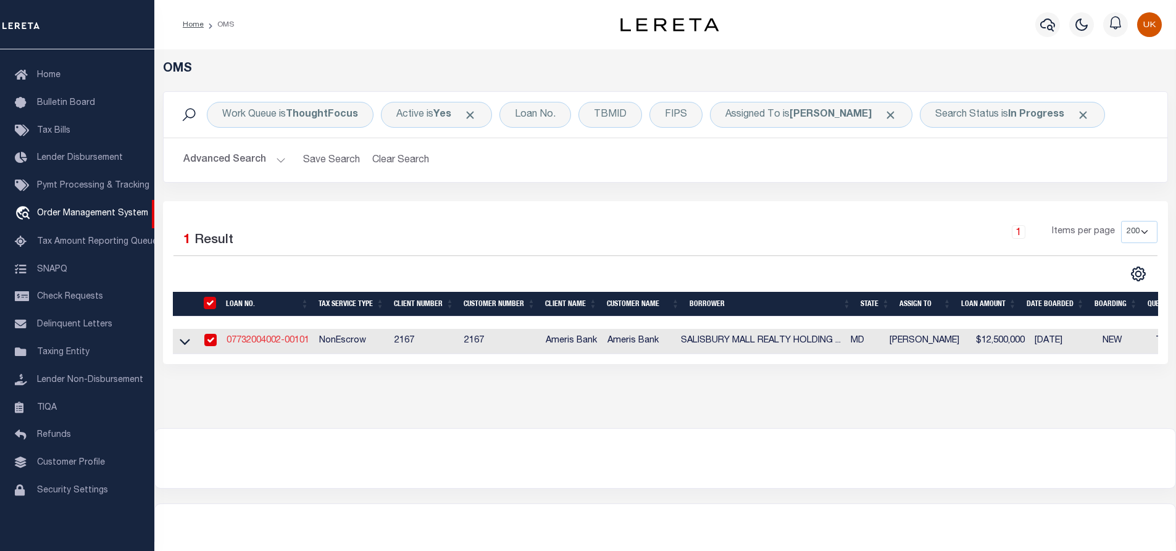
type input "[STREET_ADDRESS][PERSON_NAME]"
type input "HOLLYWOOD FL 33020-4533"
type input "[DATE]"
select select "20"
select select "NonEscrow"
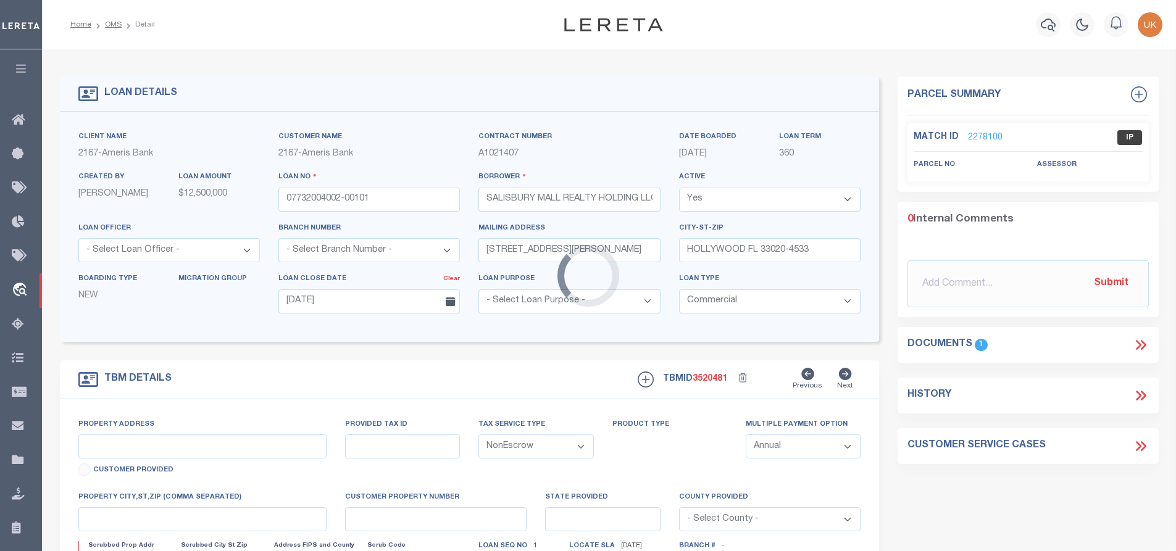
type input "[STREET_ADDRESS]"
select select "2"
type input "SALISBURY MD 21801-7810"
type input "05-028337"
type input "MD"
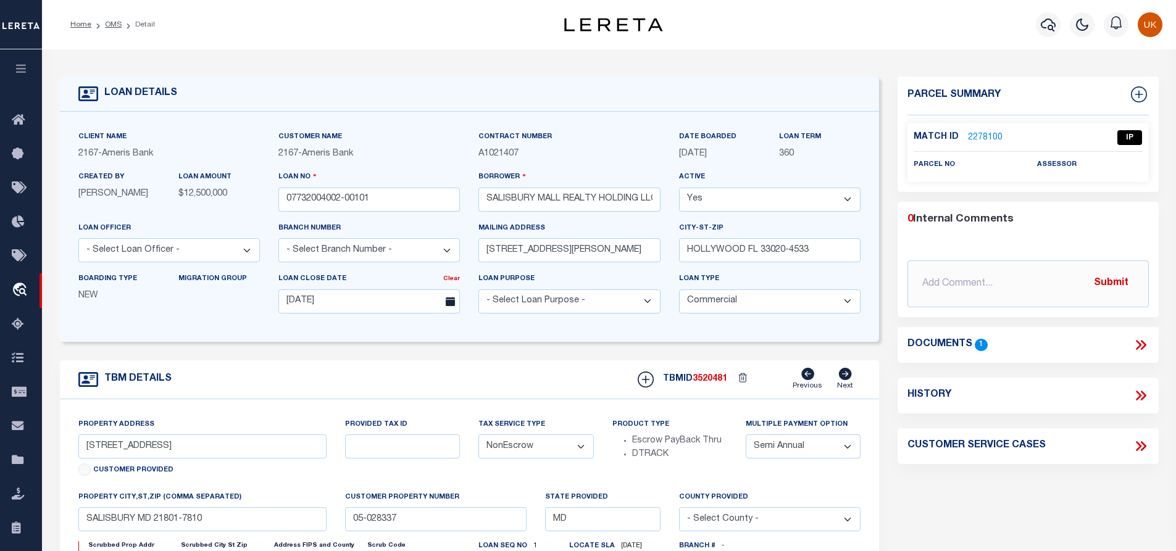
click at [1136, 344] on icon at bounding box center [1141, 345] width 16 height 16
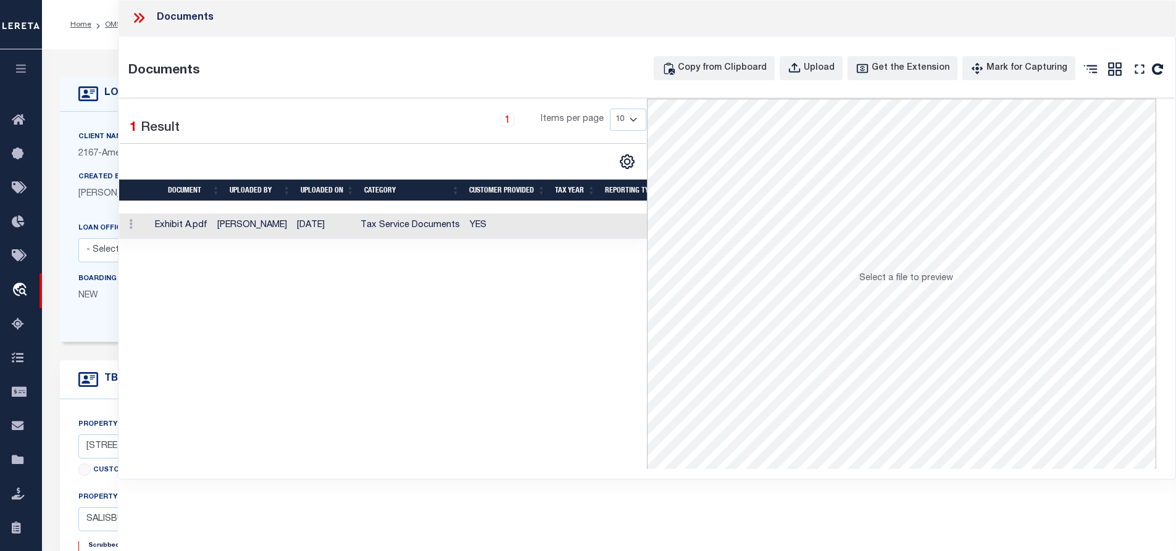
click at [149, 227] on td at bounding box center [134, 226] width 31 height 25
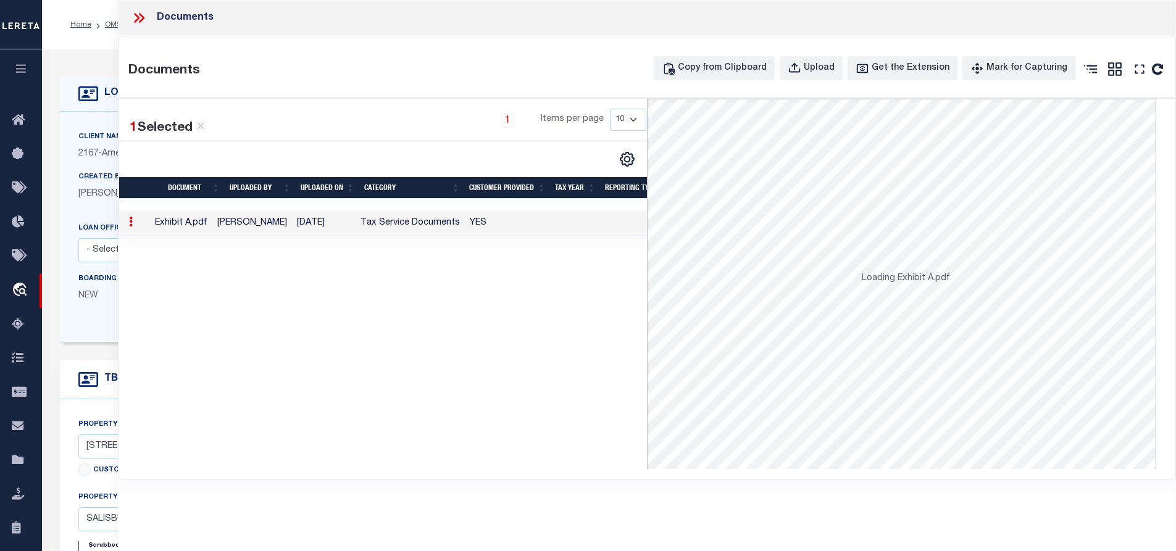
click at [149, 227] on td at bounding box center [134, 223] width 31 height 25
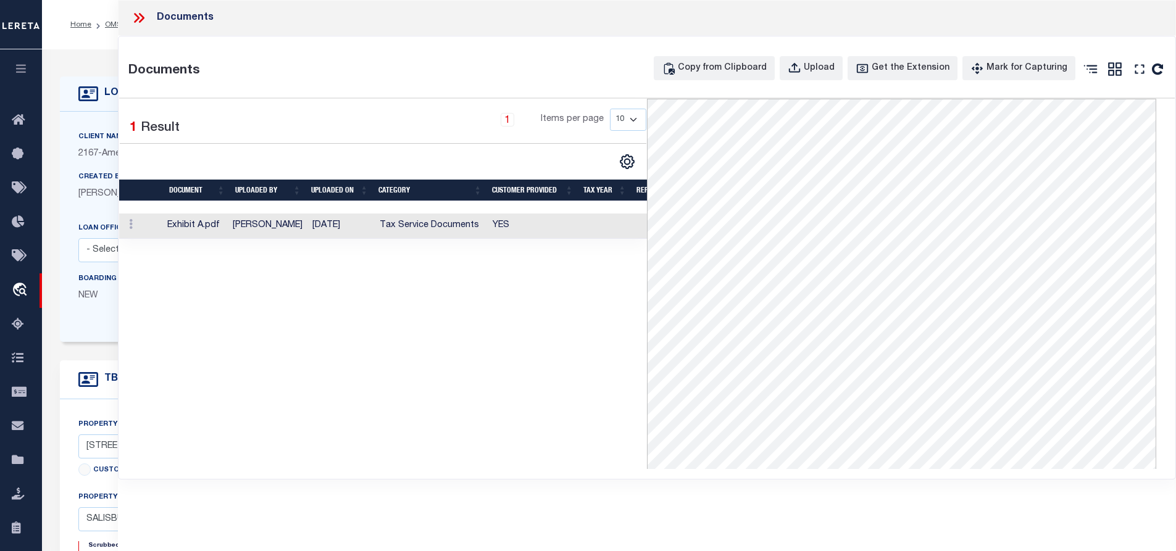
click at [138, 16] on icon at bounding box center [137, 18] width 6 height 10
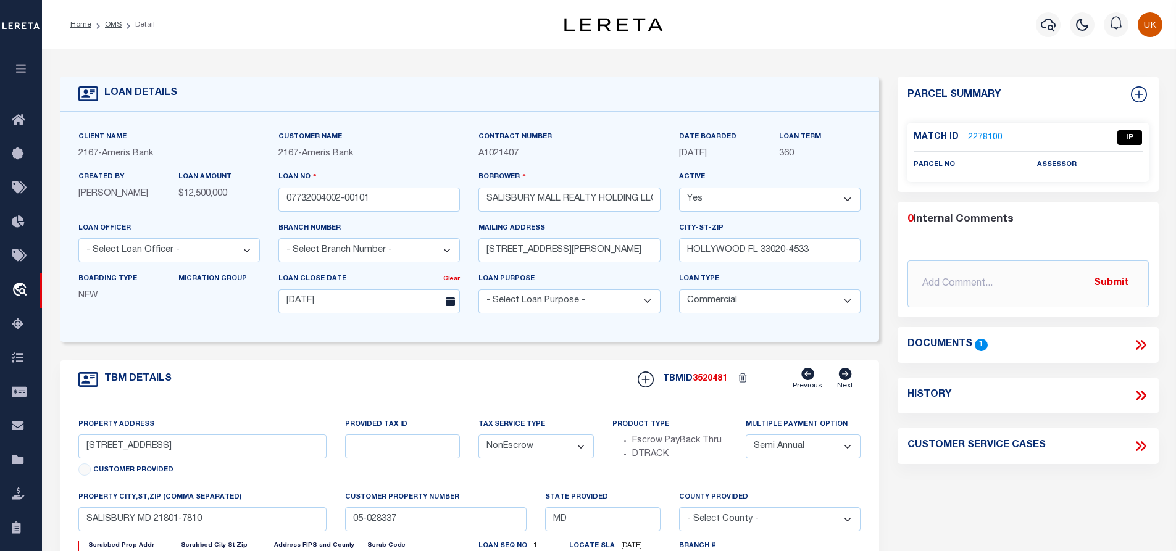
click at [990, 132] on link "2278100" at bounding box center [985, 137] width 35 height 13
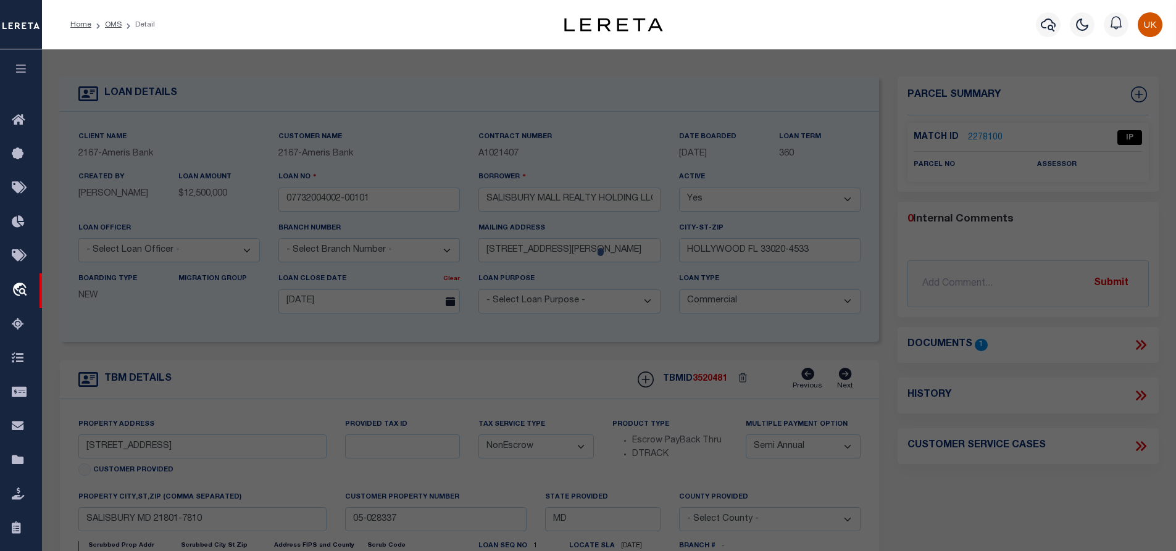
checkbox input "false"
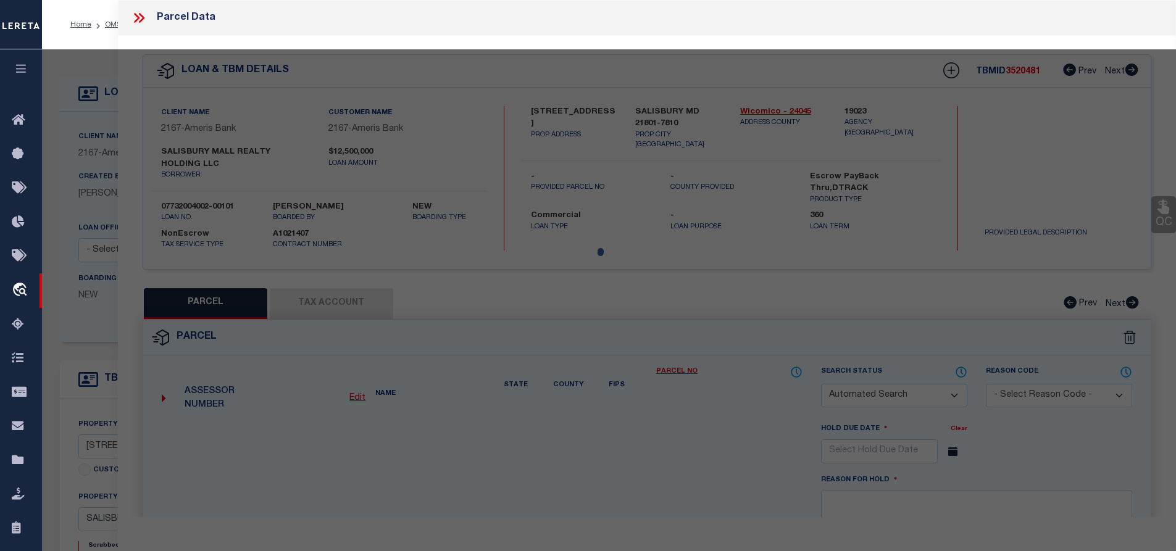
select select "IP"
checkbox input "false"
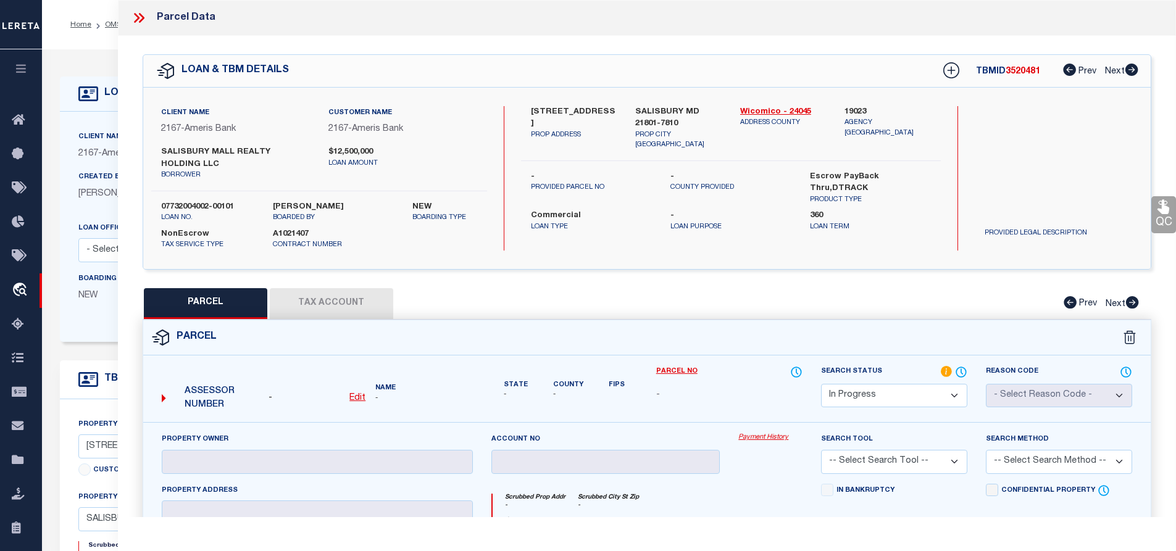
click at [843, 243] on div "[STREET_ADDRESS] PROP ADDRESS [GEOGRAPHIC_DATA]-[STREET_ADDRESS] Wicomico - 240…" at bounding box center [731, 178] width 420 height 144
click at [756, 110] on link "Wicomico - 24045" at bounding box center [783, 112] width 86 height 12
drag, startPoint x: 531, startPoint y: 111, endPoint x: 557, endPoint y: 114, distance: 26.7
click at [557, 114] on label "[STREET_ADDRESS]" at bounding box center [574, 118] width 86 height 24
copy label "2300 N"
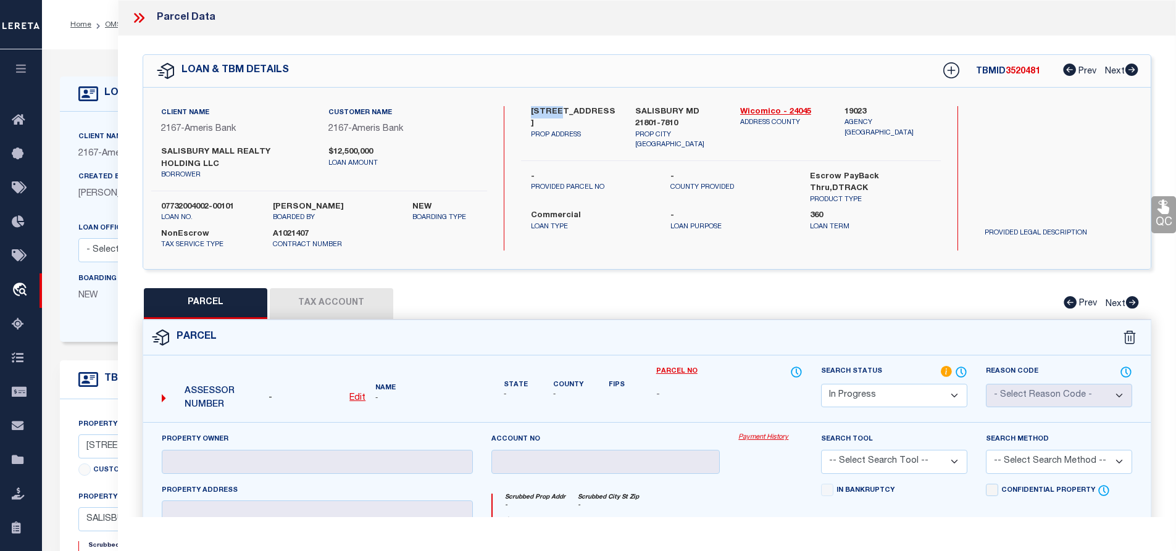
click at [548, 112] on label "[STREET_ADDRESS]" at bounding box center [574, 118] width 86 height 24
drag, startPoint x: 529, startPoint y: 110, endPoint x: 549, endPoint y: 110, distance: 19.8
click at [549, 110] on div "[STREET_ADDRESS] PROP ADDRESS" at bounding box center [574, 128] width 105 height 44
copy label "2300"
drag, startPoint x: 559, startPoint y: 111, endPoint x: 616, endPoint y: 118, distance: 57.3
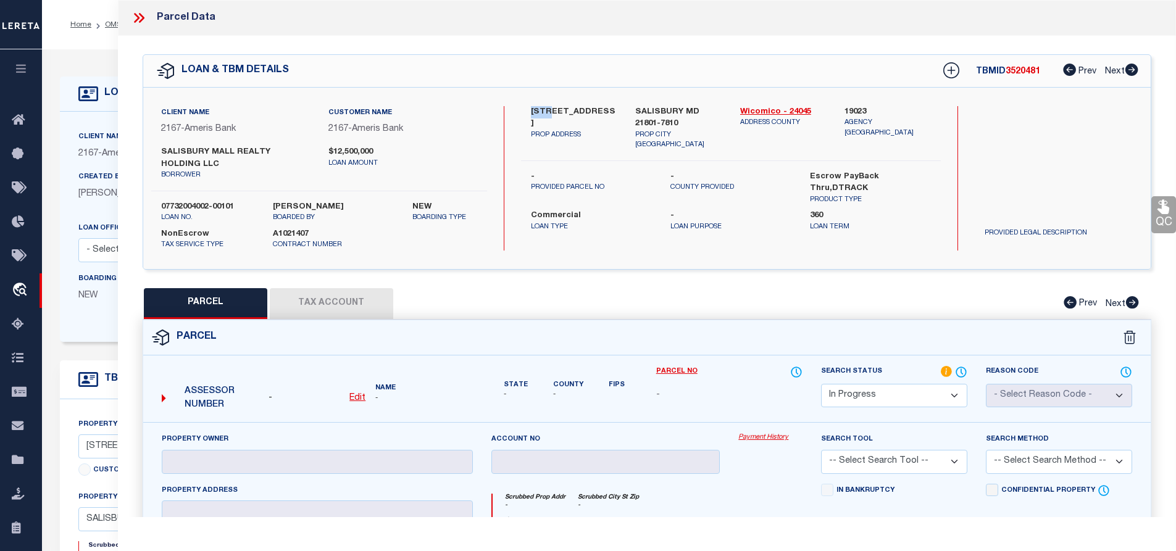
click at [616, 118] on label "[STREET_ADDRESS]" at bounding box center [574, 118] width 86 height 24
copy label "SALISBURY BLVD"
click at [537, 108] on label "[STREET_ADDRESS]" at bounding box center [574, 118] width 86 height 24
drag, startPoint x: 529, startPoint y: 109, endPoint x: 549, endPoint y: 109, distance: 19.8
click at [549, 109] on div "[STREET_ADDRESS] PROP ADDRESS" at bounding box center [574, 128] width 105 height 44
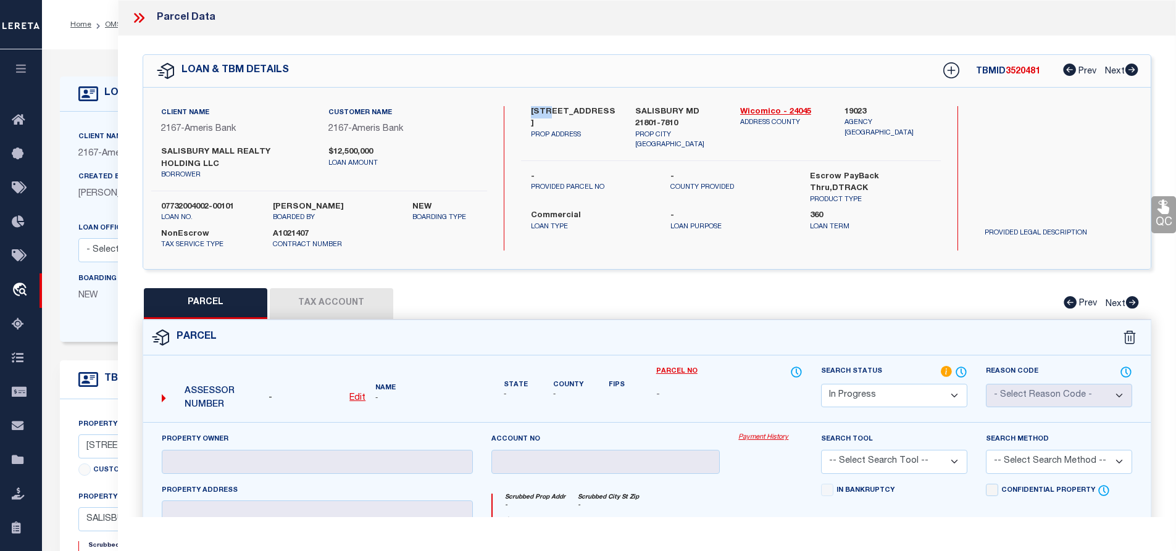
copy label "2300"
click at [552, 110] on label "[STREET_ADDRESS]" at bounding box center [574, 118] width 86 height 24
drag, startPoint x: 559, startPoint y: 109, endPoint x: 567, endPoint y: 118, distance: 11.8
click at [567, 118] on label "[STREET_ADDRESS]" at bounding box center [574, 118] width 86 height 24
copy label "SALISBURY BLVD"
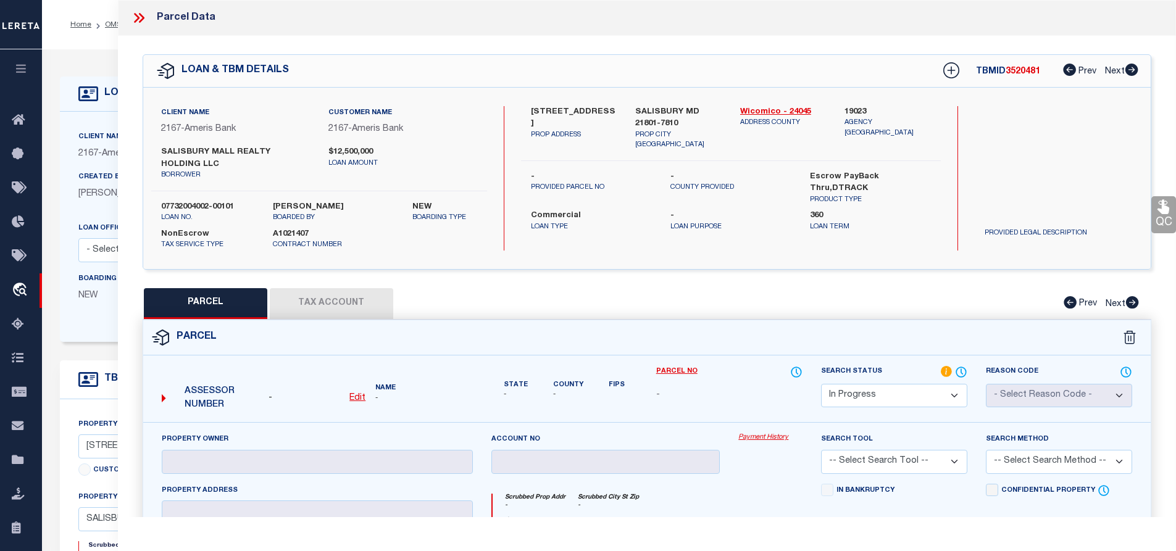
click at [553, 127] on label "[STREET_ADDRESS]" at bounding box center [574, 118] width 86 height 24
drag, startPoint x: 160, startPoint y: 149, endPoint x: 308, endPoint y: 159, distance: 148.5
click at [308, 159] on div "SALISBURY MALL REALTY HOLDING LLC borrower" at bounding box center [235, 163] width 167 height 35
copy label "SALISBURY MALL REALTY HOLDING LLC"
click at [556, 111] on label "[STREET_ADDRESS]" at bounding box center [574, 118] width 86 height 24
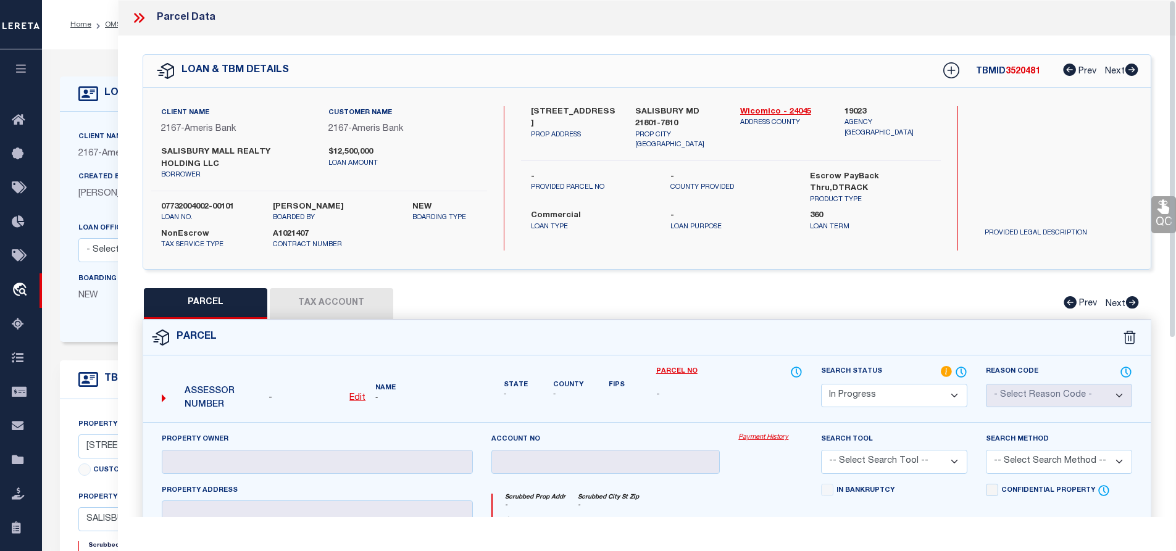
click at [575, 84] on div "LOAN & TBM DETAILS TBMID 3520481 Prev Next" at bounding box center [647, 71] width 1008 height 32
drag, startPoint x: 530, startPoint y: 111, endPoint x: 556, endPoint y: 112, distance: 26.0
click at [556, 112] on label "[STREET_ADDRESS]" at bounding box center [574, 118] width 86 height 24
copy label "2300 N"
click at [638, 110] on label "SALISBURY MD 21801-7810" at bounding box center [678, 118] width 86 height 24
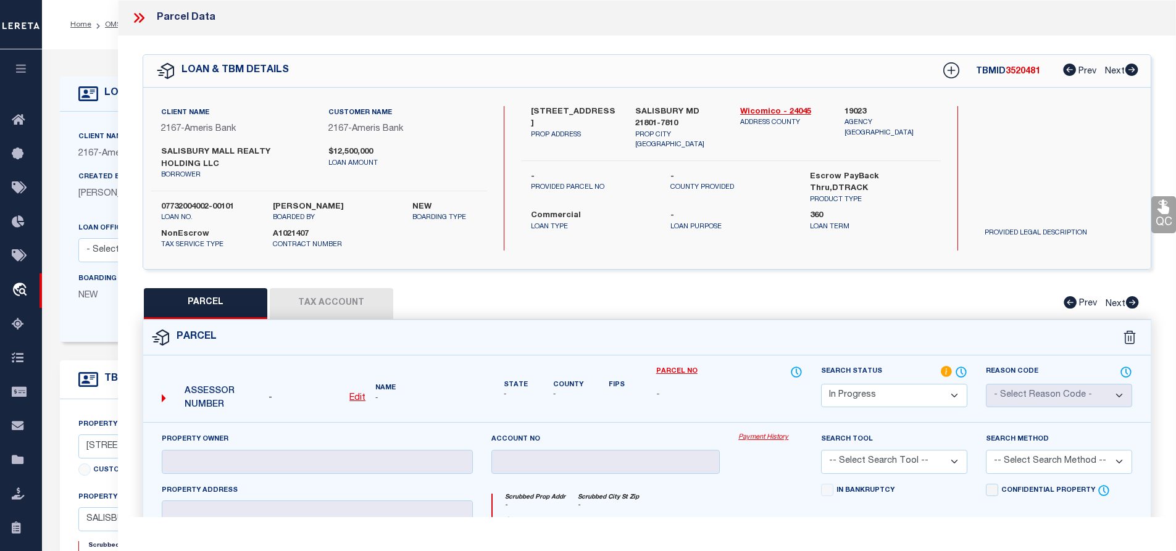
drag, startPoint x: 551, startPoint y: 109, endPoint x: 561, endPoint y: 120, distance: 14.9
click at [561, 120] on label "[STREET_ADDRESS]" at bounding box center [574, 118] width 86 height 24
copy label "N SALISBURY BLVD"
click at [539, 112] on label "[STREET_ADDRESS]" at bounding box center [574, 118] width 86 height 24
drag, startPoint x: 532, startPoint y: 109, endPoint x: 563, endPoint y: 120, distance: 33.2
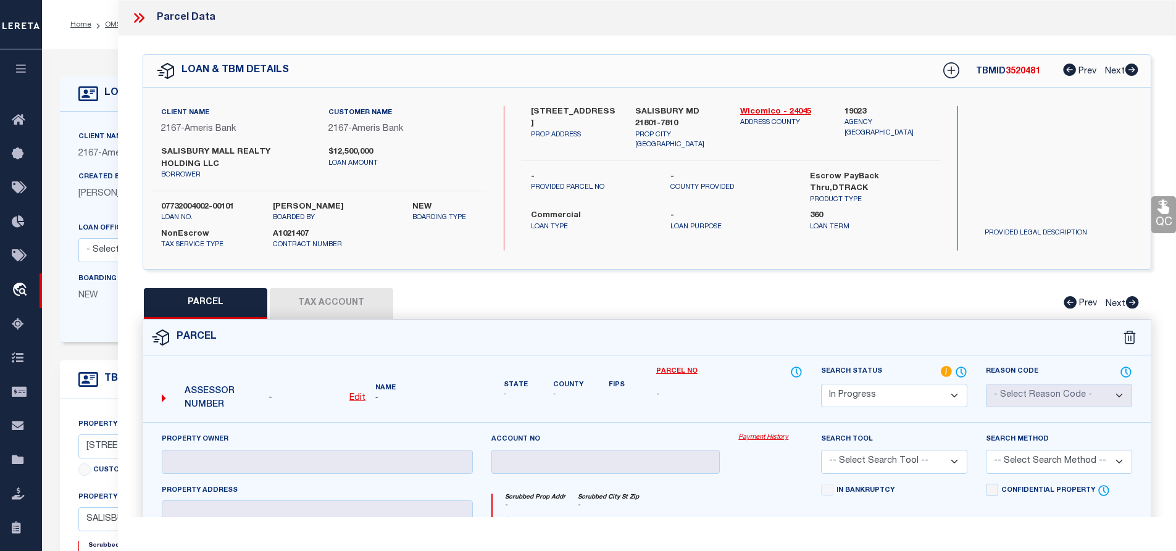
click at [563, 120] on label "[STREET_ADDRESS]" at bounding box center [574, 118] width 86 height 24
copy label "[STREET_ADDRESS]"
click at [551, 124] on label "[STREET_ADDRESS]" at bounding box center [574, 118] width 86 height 24
drag, startPoint x: 530, startPoint y: 109, endPoint x: 551, endPoint y: 122, distance: 24.7
click at [551, 122] on label "[STREET_ADDRESS]" at bounding box center [574, 118] width 86 height 24
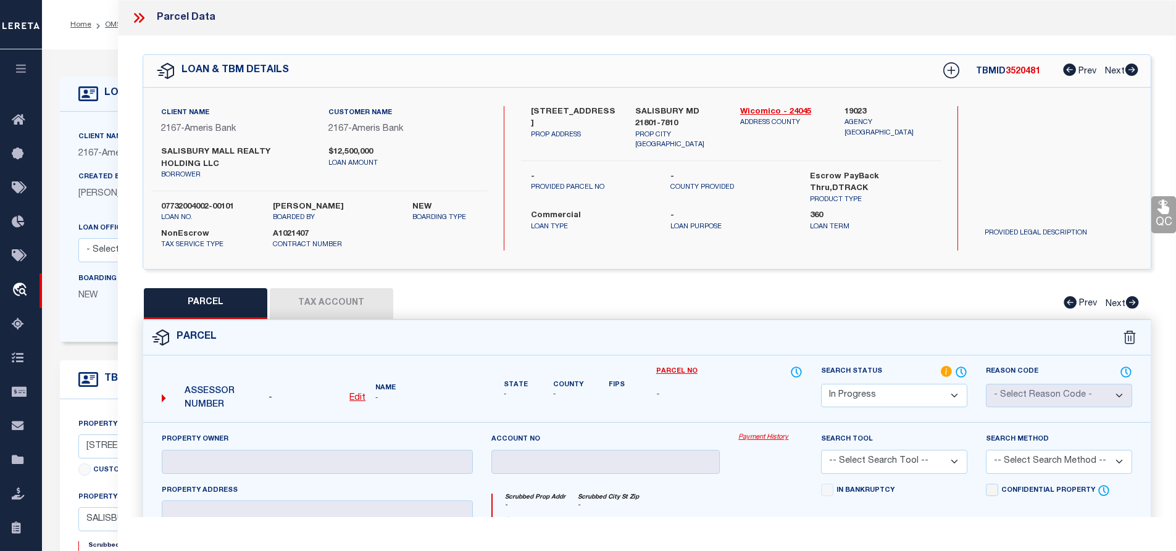
copy label "[STREET_ADDRESS]"
click at [546, 123] on label "[STREET_ADDRESS]" at bounding box center [574, 118] width 86 height 24
drag, startPoint x: 529, startPoint y: 111, endPoint x: 557, endPoint y: 119, distance: 28.8
click at [557, 119] on div "[STREET_ADDRESS] PROP ADDRESS" at bounding box center [574, 128] width 105 height 44
drag, startPoint x: 553, startPoint y: 122, endPoint x: 549, endPoint y: 117, distance: 6.6
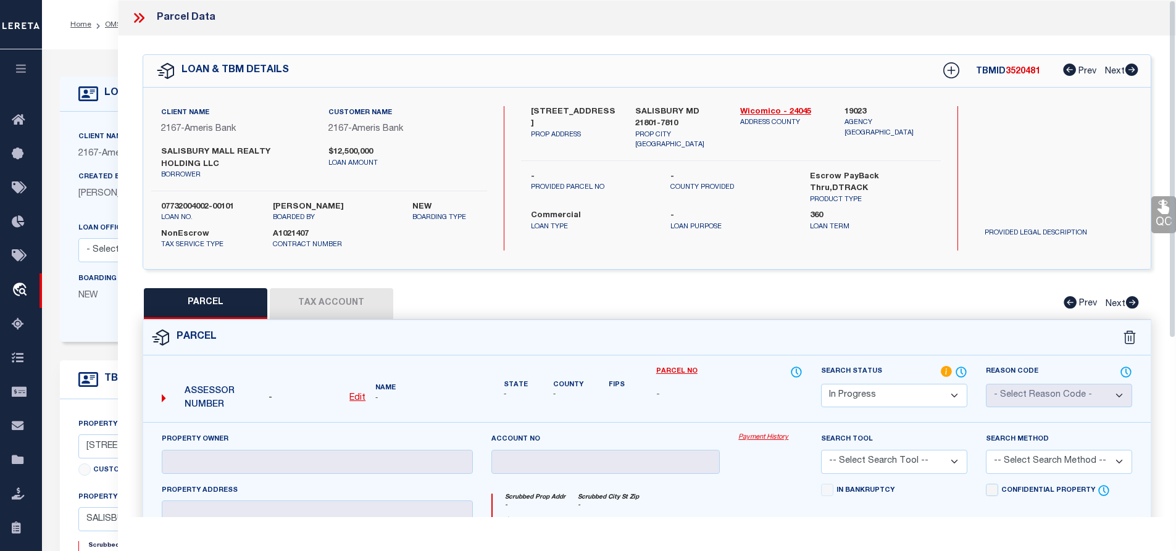
click at [553, 122] on label "[STREET_ADDRESS]" at bounding box center [574, 118] width 86 height 24
drag, startPoint x: 529, startPoint y: 107, endPoint x: 548, endPoint y: 111, distance: 19.4
click at [548, 111] on div "[STREET_ADDRESS] PROP ADDRESS" at bounding box center [574, 128] width 105 height 44
click at [562, 106] on label "[STREET_ADDRESS]" at bounding box center [574, 118] width 86 height 24
drag, startPoint x: 559, startPoint y: 111, endPoint x: 567, endPoint y: 119, distance: 10.9
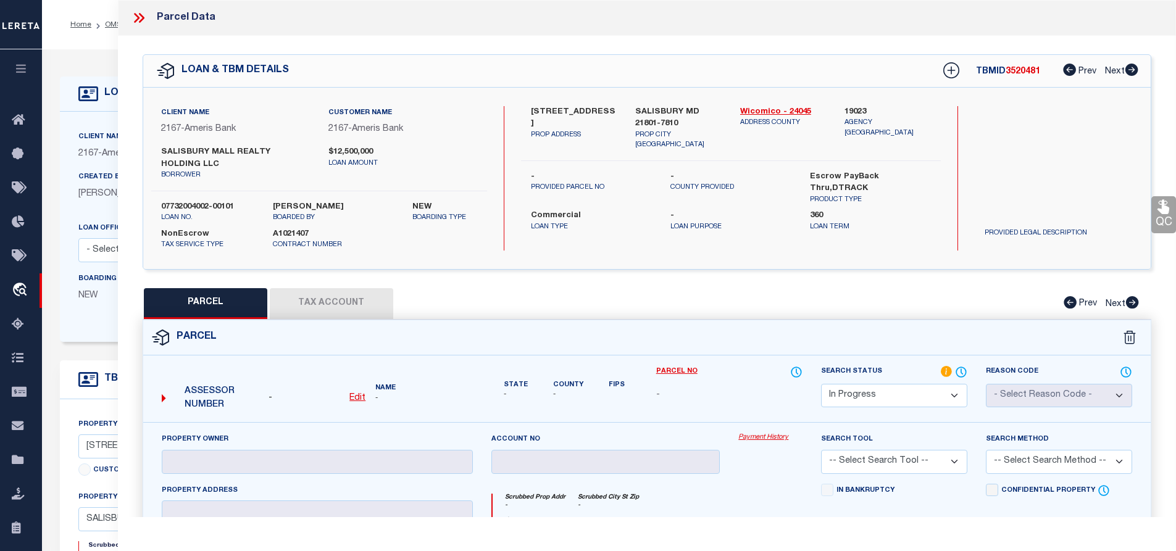
click at [567, 119] on label "[STREET_ADDRESS]" at bounding box center [574, 118] width 86 height 24
click at [142, 19] on icon at bounding box center [141, 18] width 6 height 10
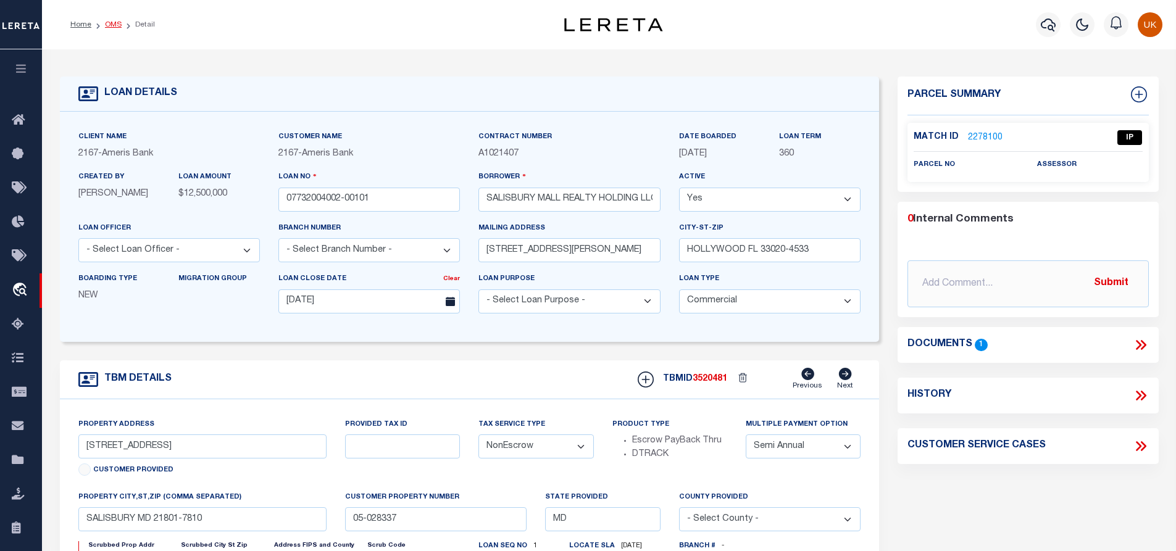
click at [116, 28] on link "OMS" at bounding box center [113, 24] width 17 height 7
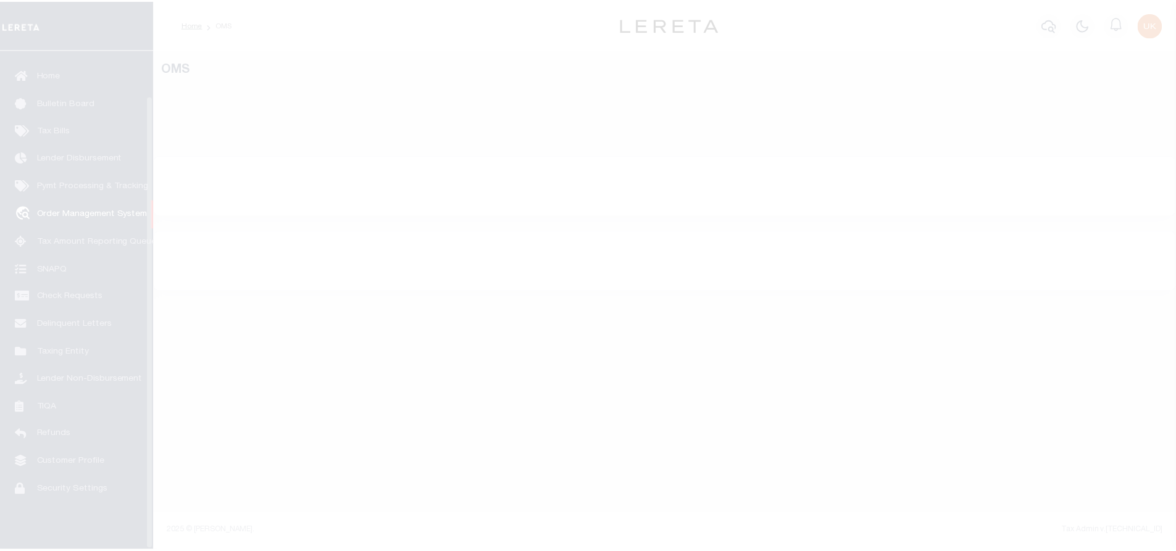
scroll to position [50, 0]
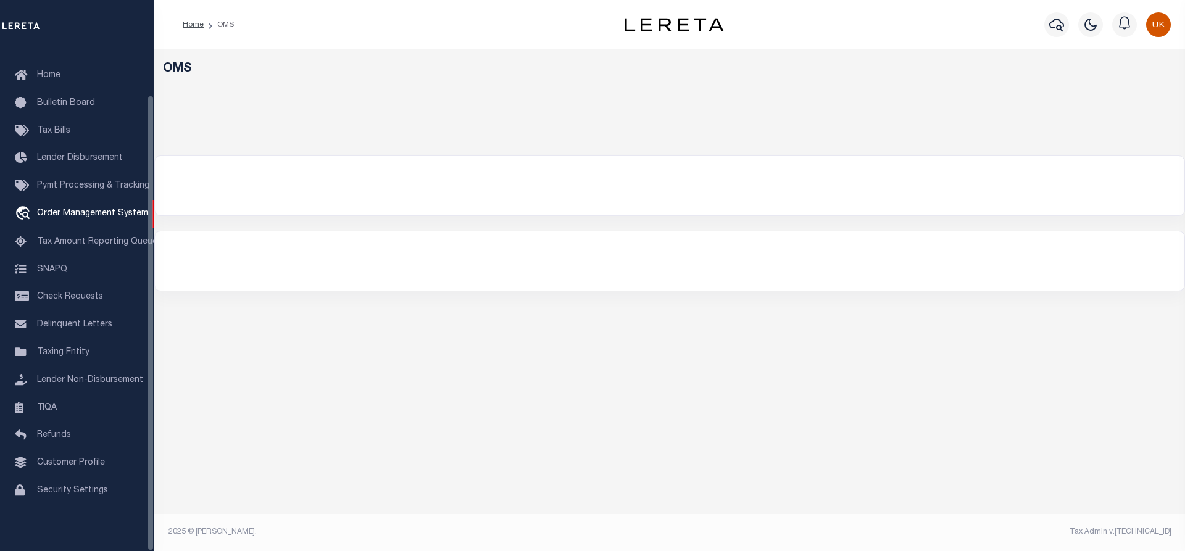
select select "200"
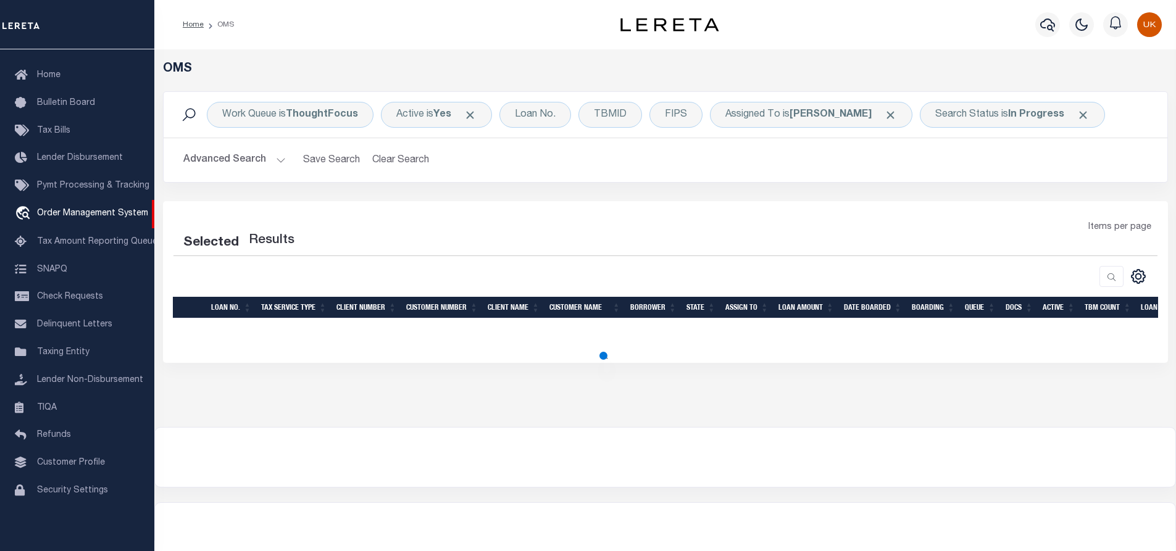
select select "200"
